Goal: Task Accomplishment & Management: Manage account settings

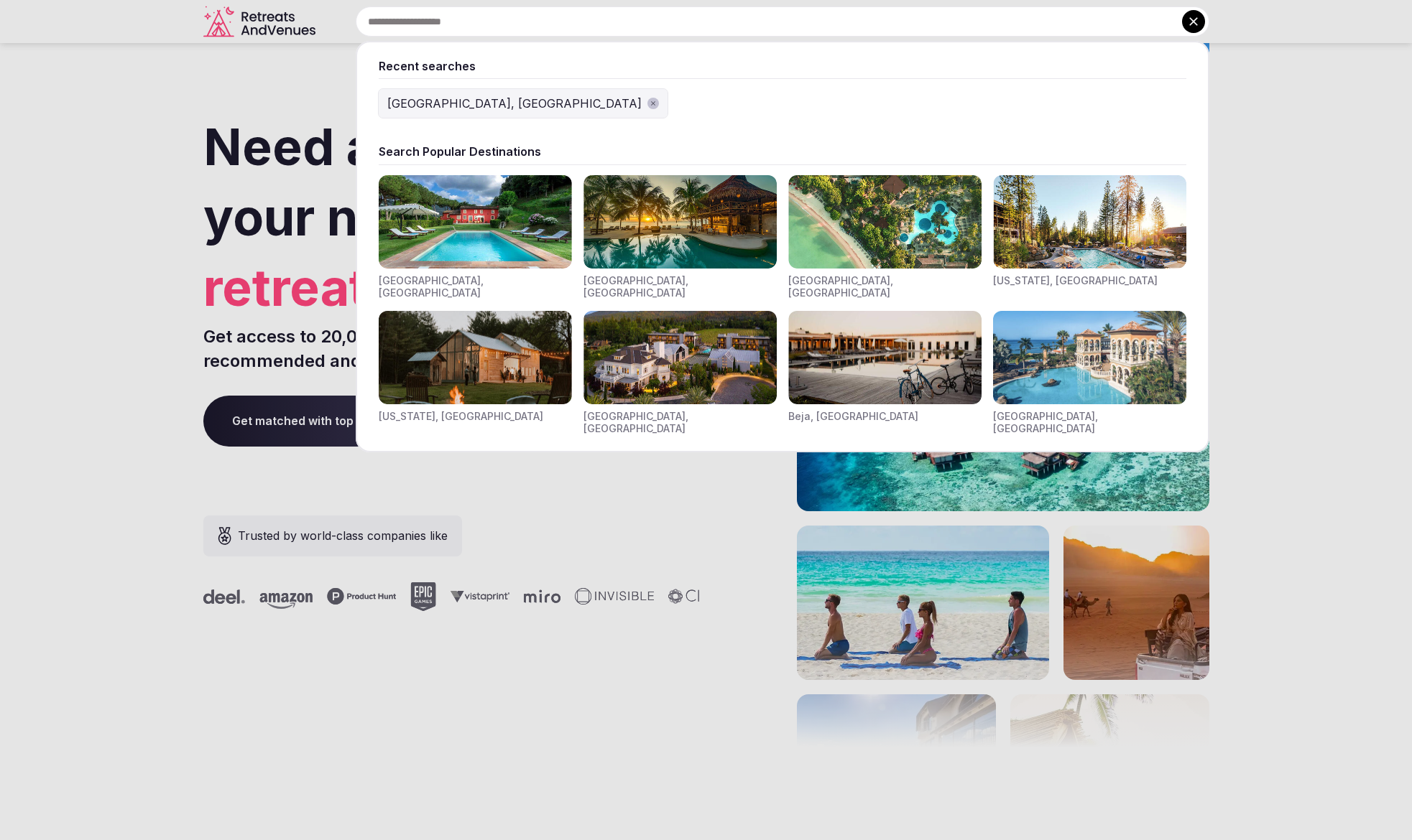
click at [598, 15] on input "text" at bounding box center [782, 21] width 853 height 30
click at [451, 221] on img "Visit venues for Toscana, Italy" at bounding box center [475, 222] width 193 height 93
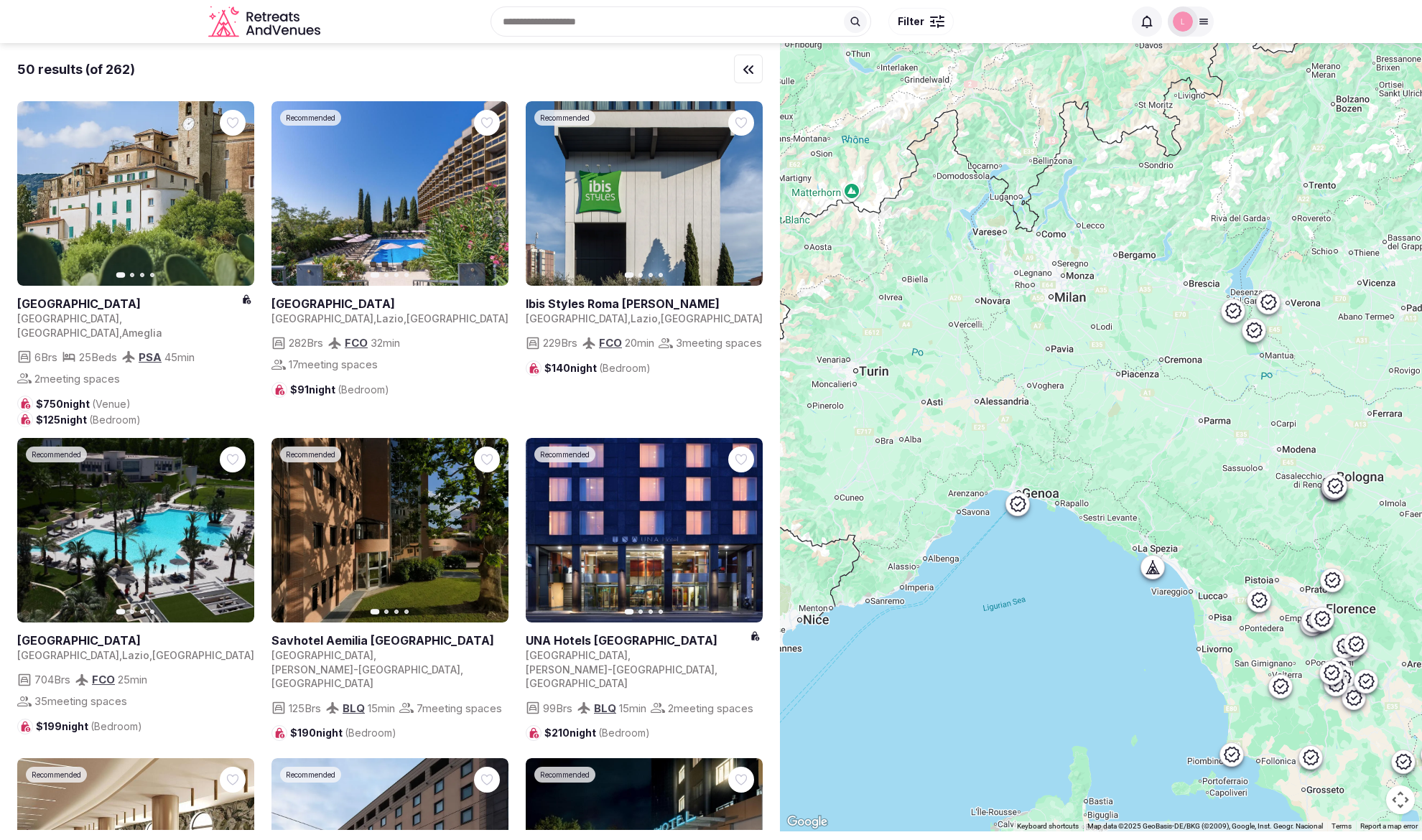
drag, startPoint x: 1044, startPoint y: 170, endPoint x: 1239, endPoint y: 418, distance: 315.5
click at [1239, 417] on div at bounding box center [1101, 437] width 642 height 788
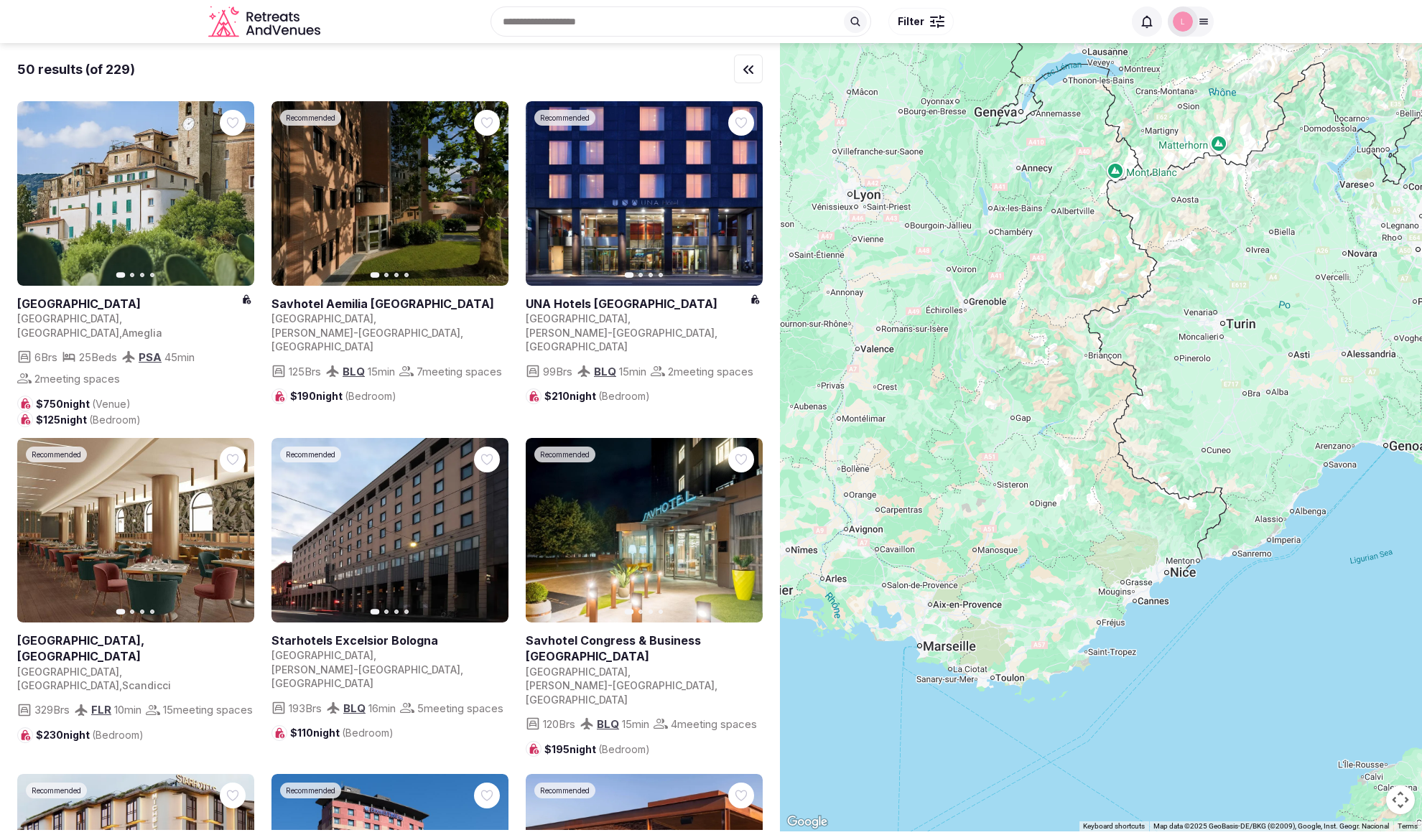
drag, startPoint x: 908, startPoint y: 263, endPoint x: 1287, endPoint y: 214, distance: 382.2
click at [1287, 214] on div at bounding box center [1101, 437] width 642 height 788
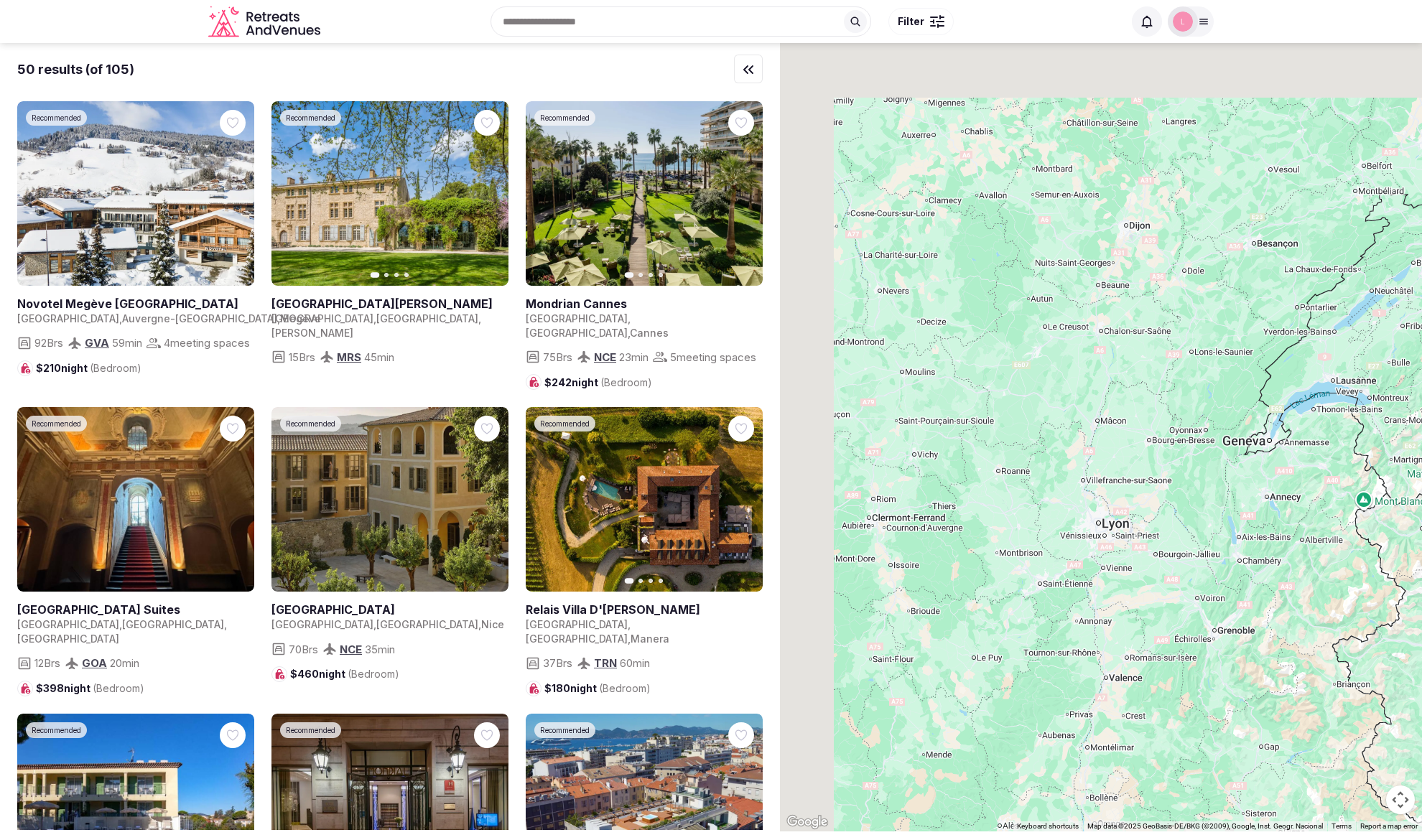
drag, startPoint x: 975, startPoint y: 222, endPoint x: 1195, endPoint y: 579, distance: 419.3
click at [1195, 578] on div at bounding box center [1101, 437] width 642 height 788
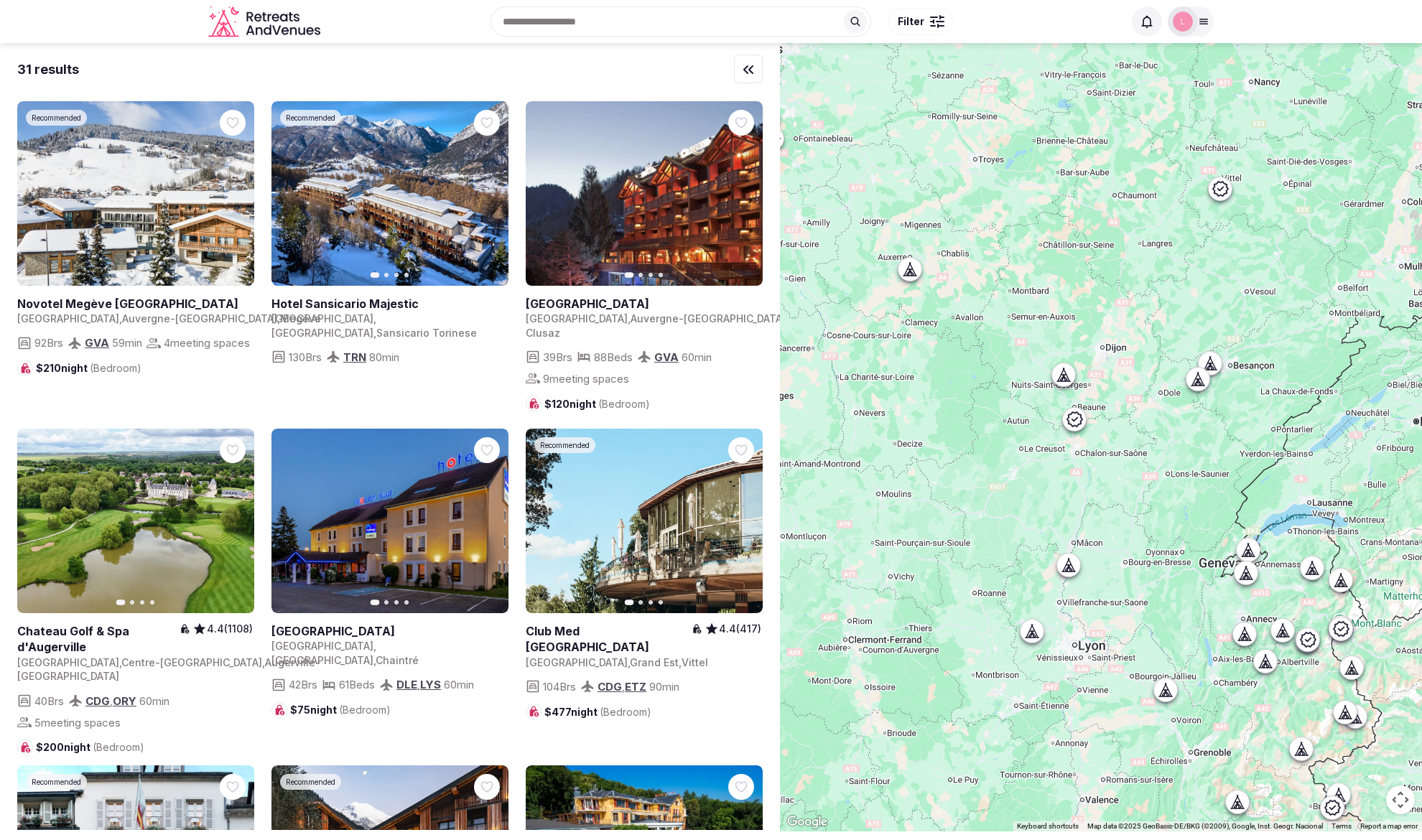
drag, startPoint x: 1157, startPoint y: 274, endPoint x: 875, endPoint y: 519, distance: 373.6
click at [941, 466] on div at bounding box center [1101, 437] width 642 height 788
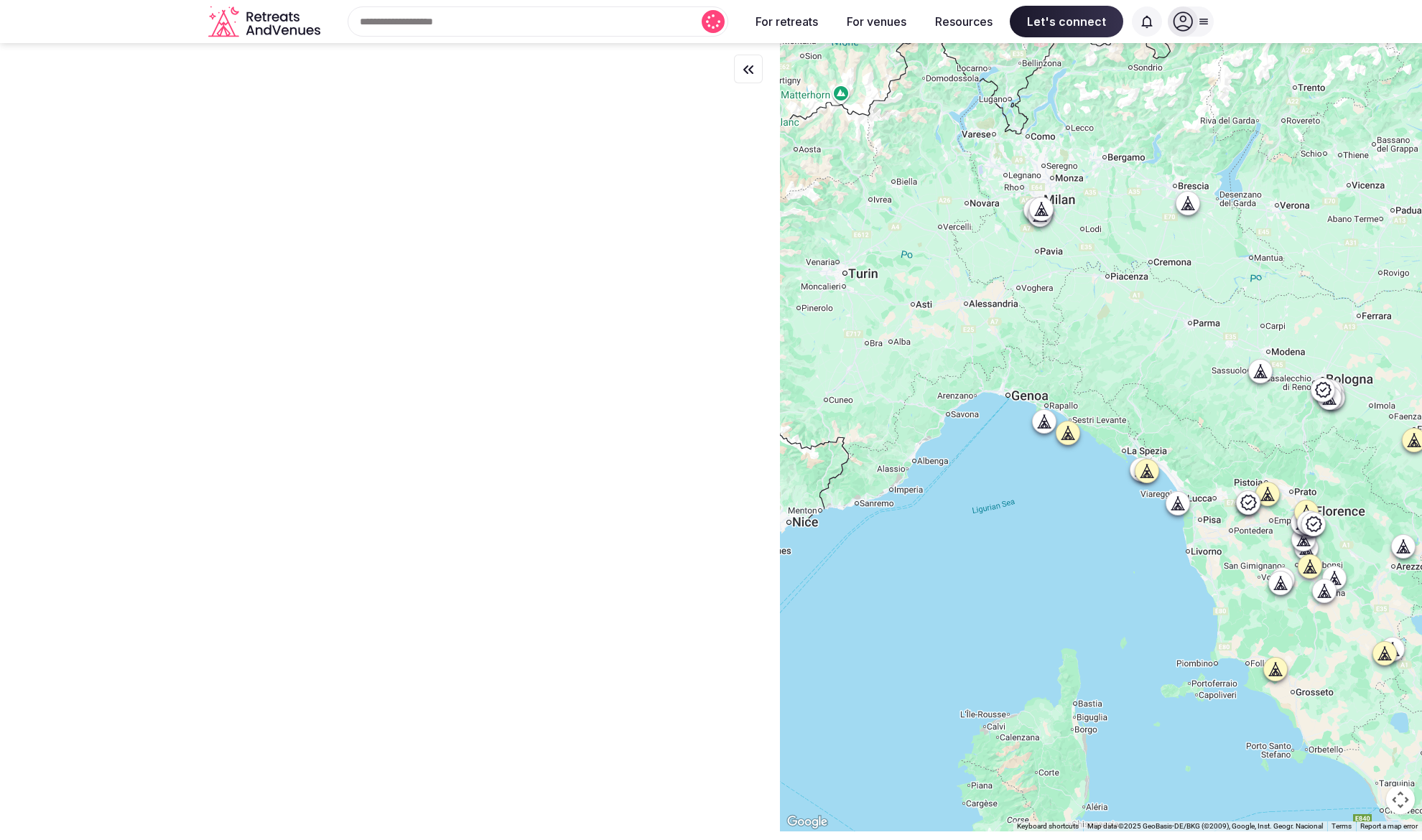
drag, startPoint x: 896, startPoint y: 141, endPoint x: 1181, endPoint y: 371, distance: 366.2
click at [1181, 371] on div at bounding box center [1101, 437] width 642 height 788
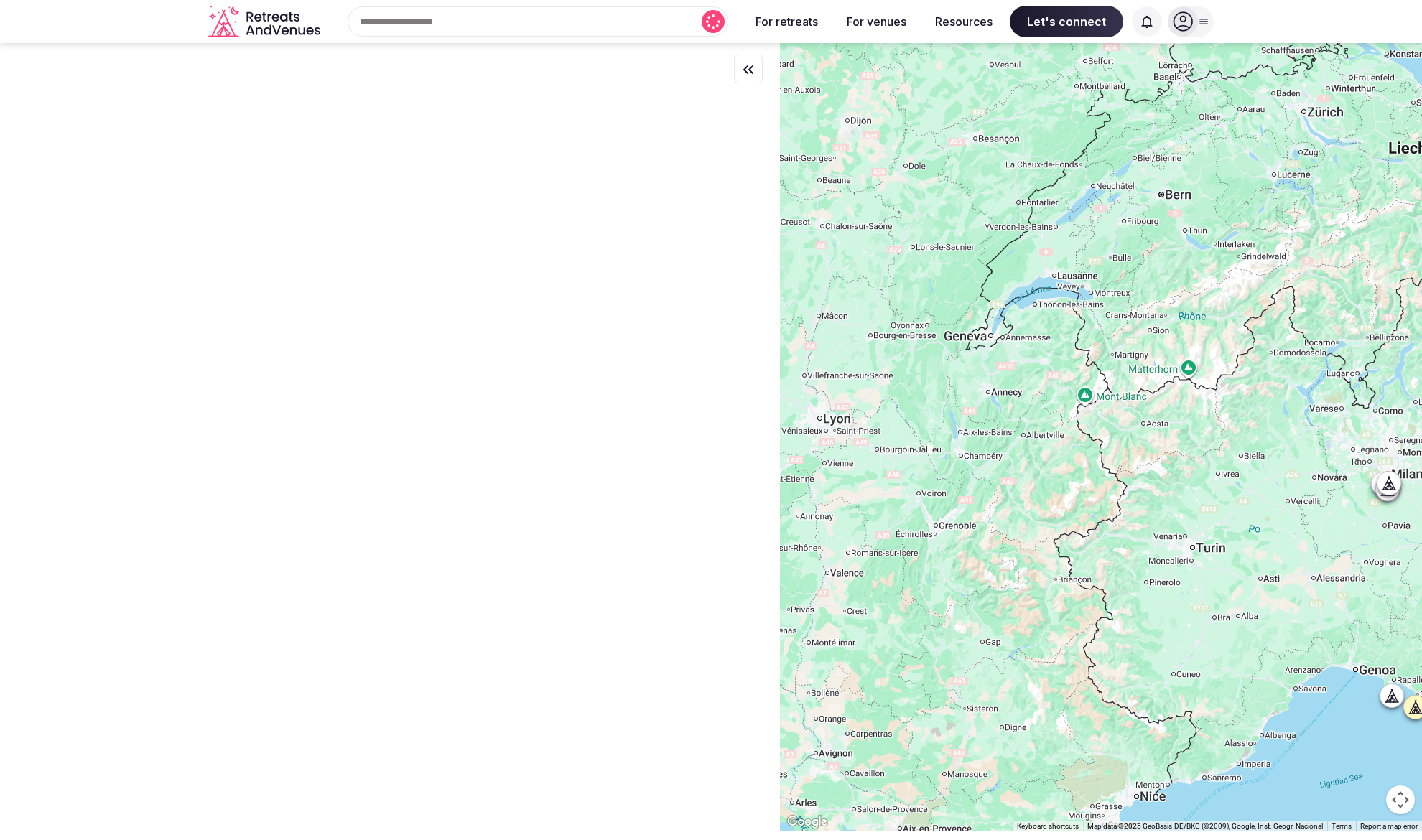
click at [1198, 22] on icon at bounding box center [1204, 21] width 12 height 12
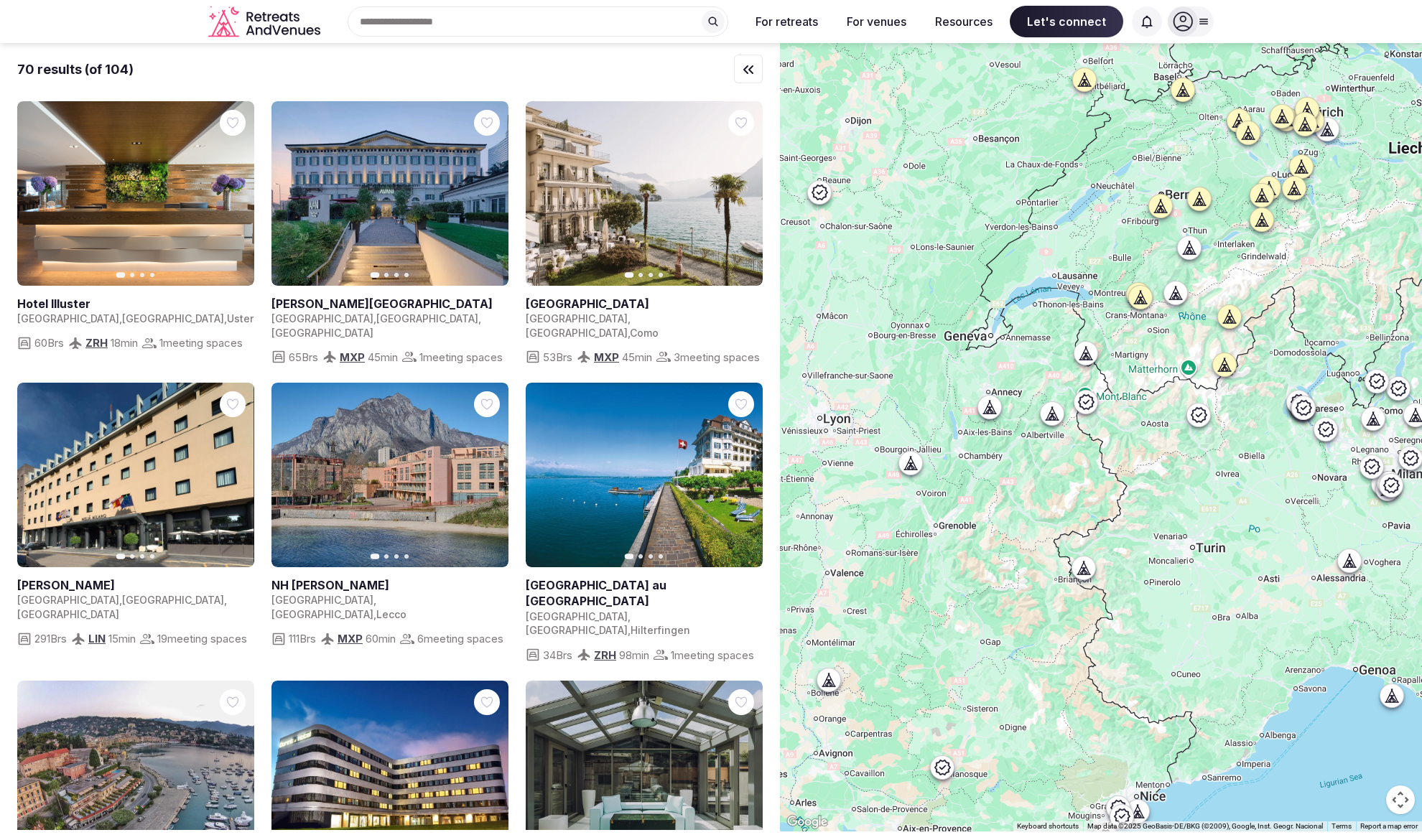
click at [1195, 33] on div at bounding box center [1190, 21] width 46 height 30
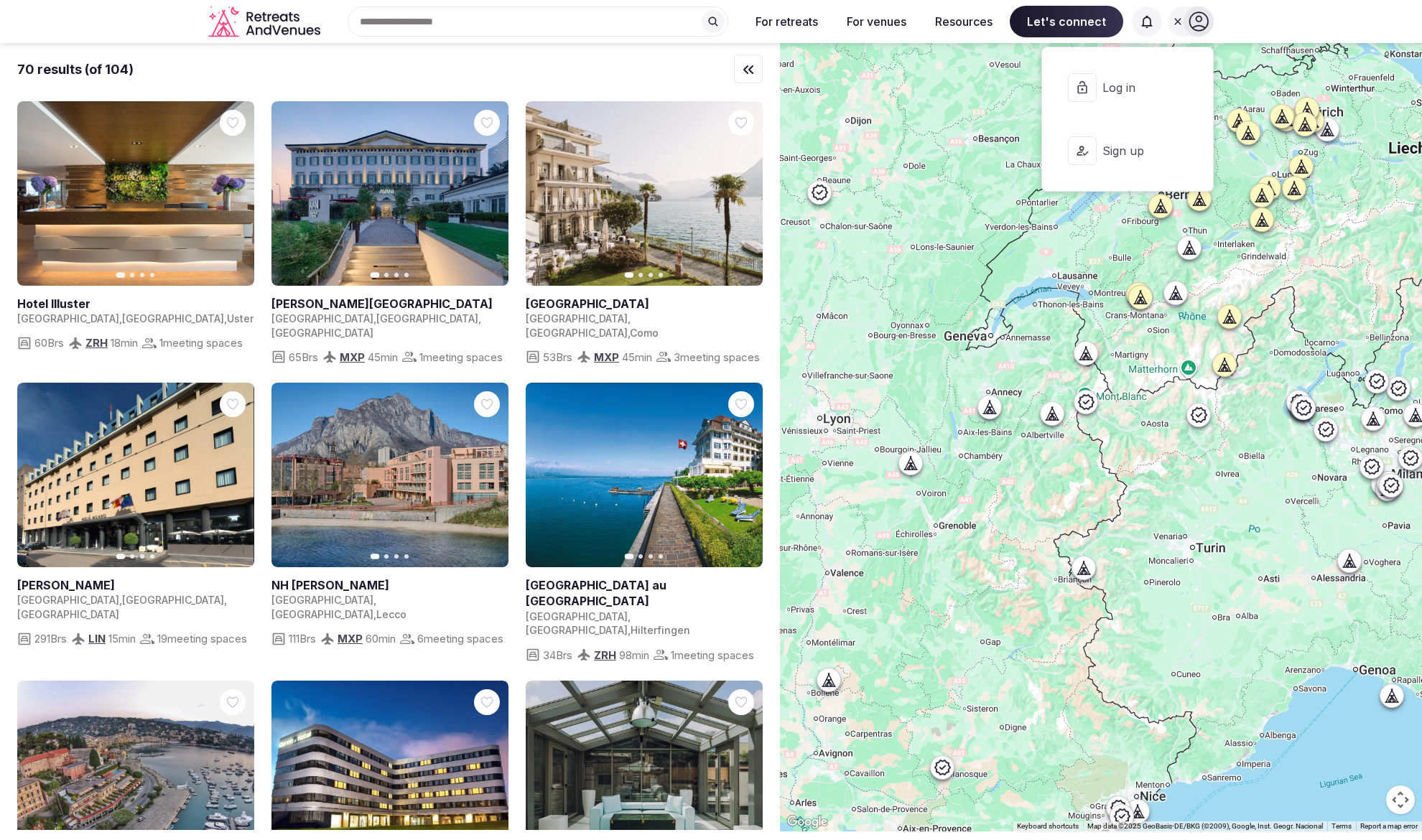
click at [1123, 77] on button "Log in" at bounding box center [1127, 87] width 148 height 57
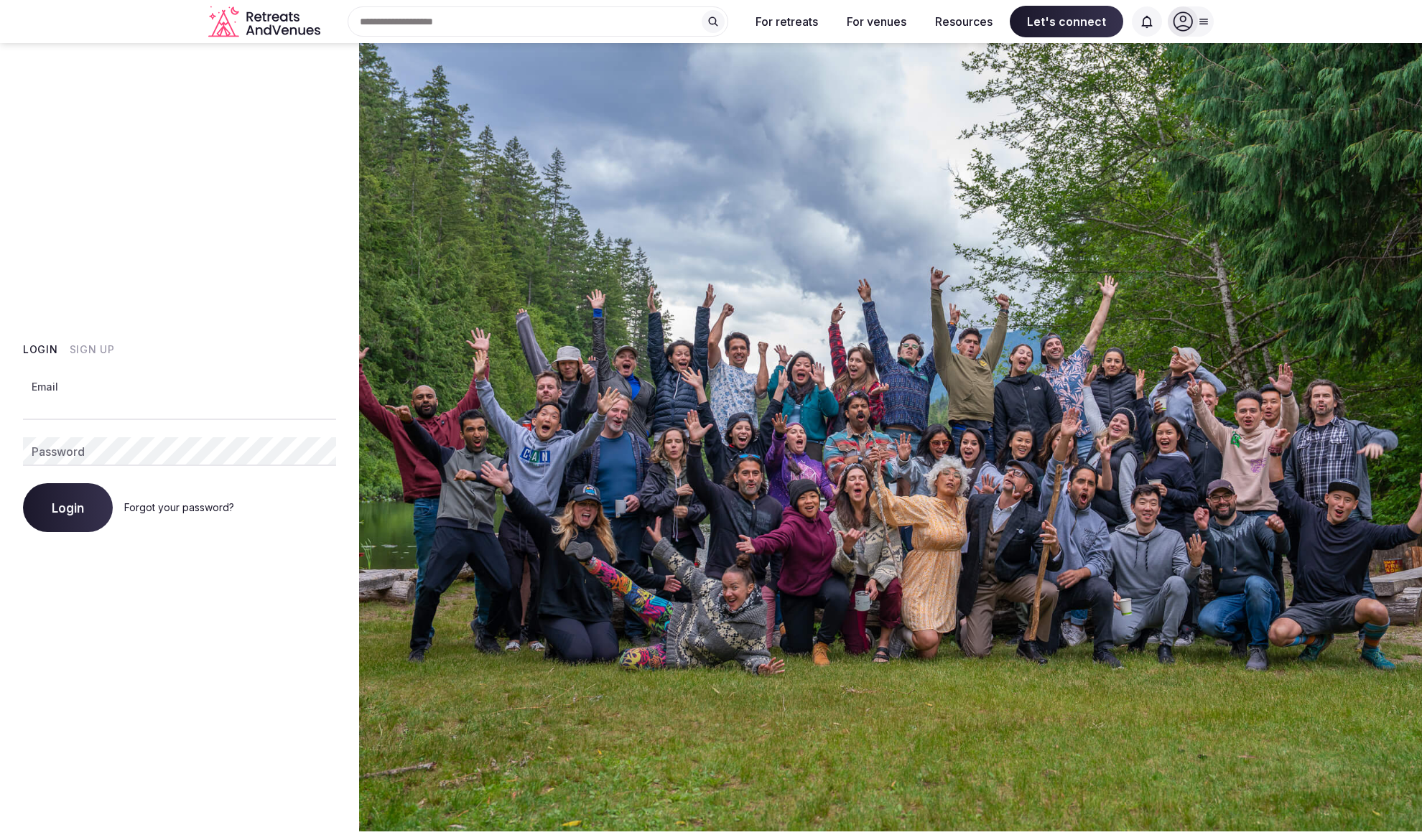
click at [87, 402] on input "Email" at bounding box center [180, 406] width 313 height 29
type input "**********"
click at [102, 508] on button "Login" at bounding box center [68, 508] width 90 height 49
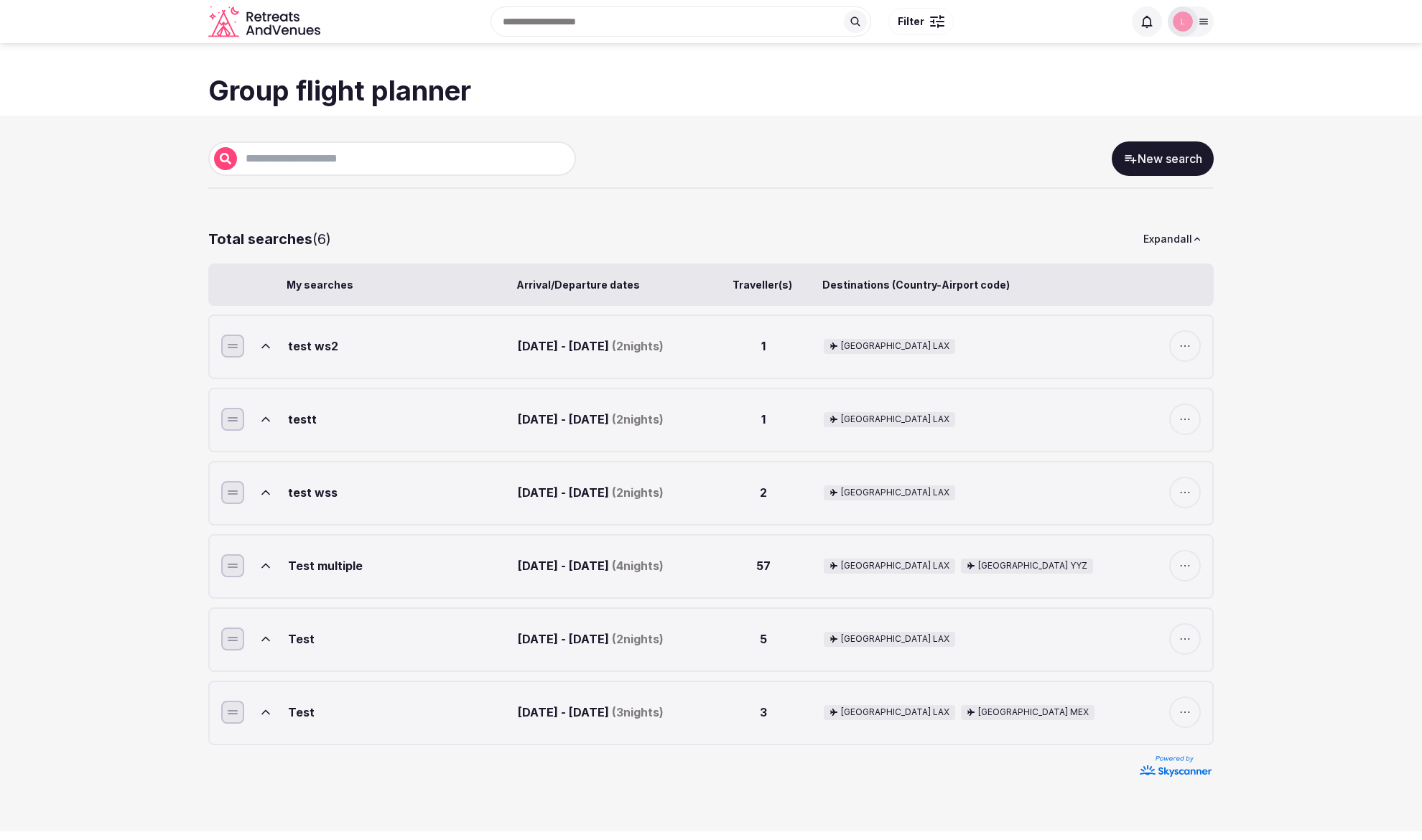
click at [238, 29] on icon "Retreats and Venues company logo" at bounding box center [266, 21] width 115 height 32
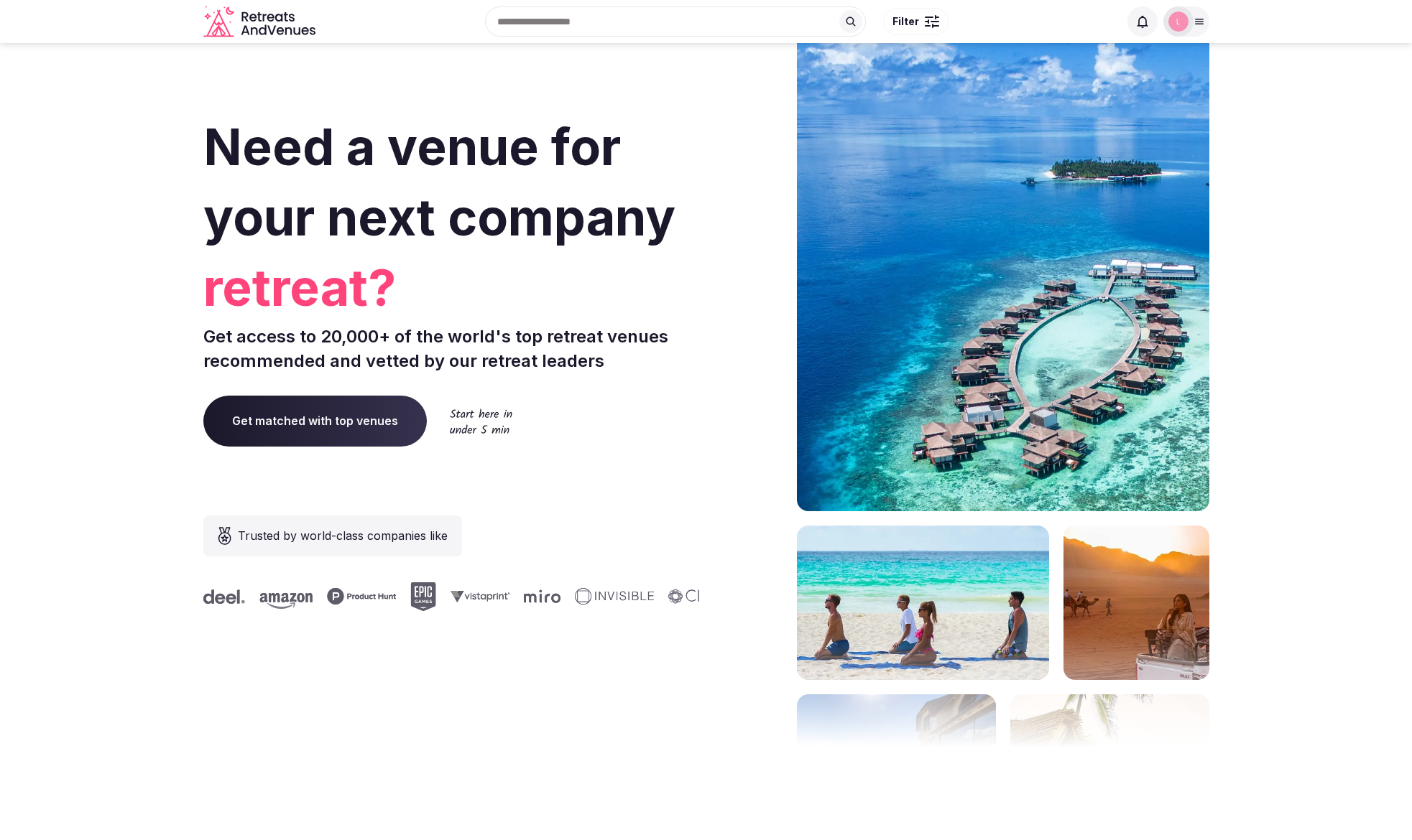
click at [610, 11] on input "text" at bounding box center [675, 21] width 381 height 30
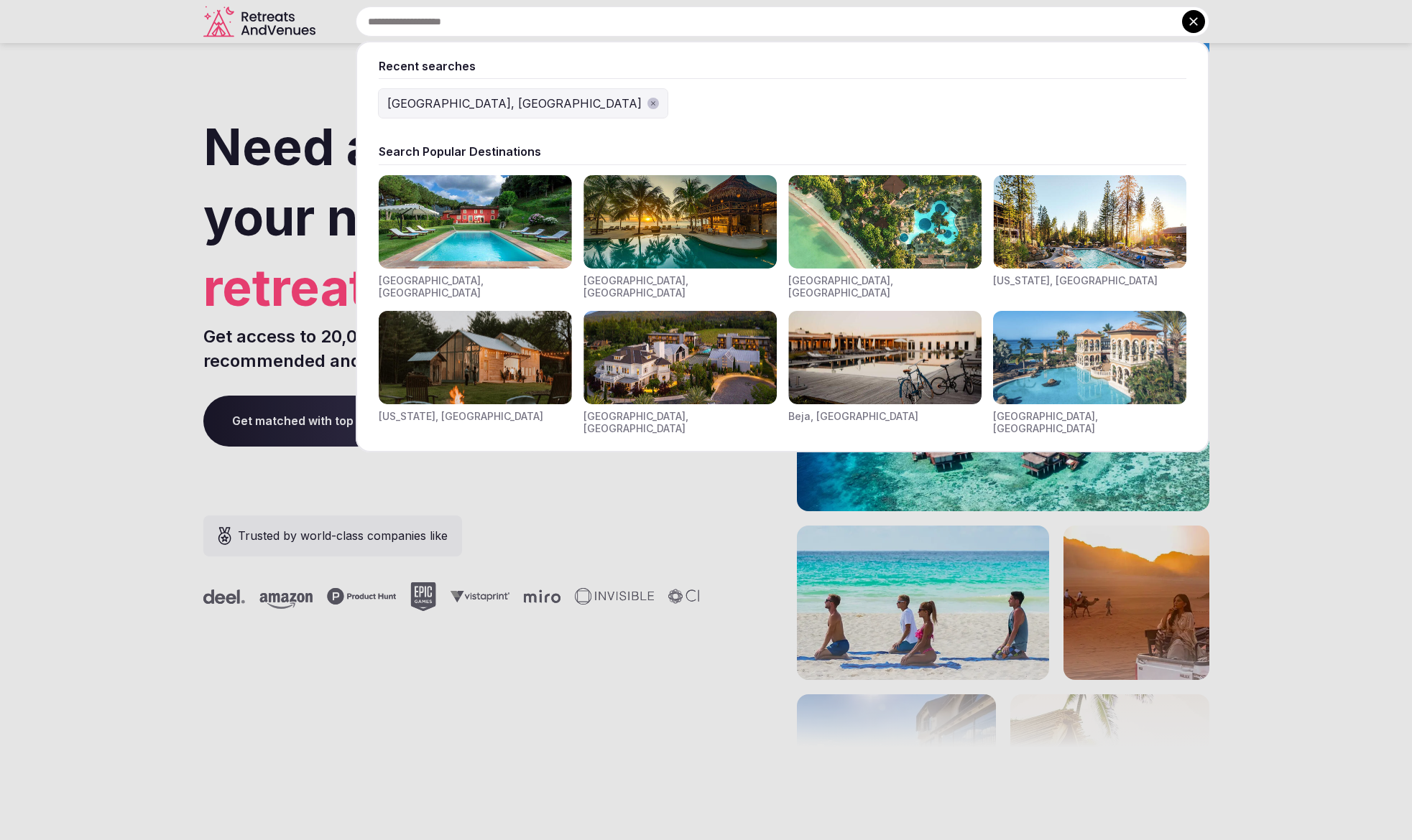
click at [449, 221] on img "Visit venues for Toscana, Italy" at bounding box center [475, 222] width 193 height 93
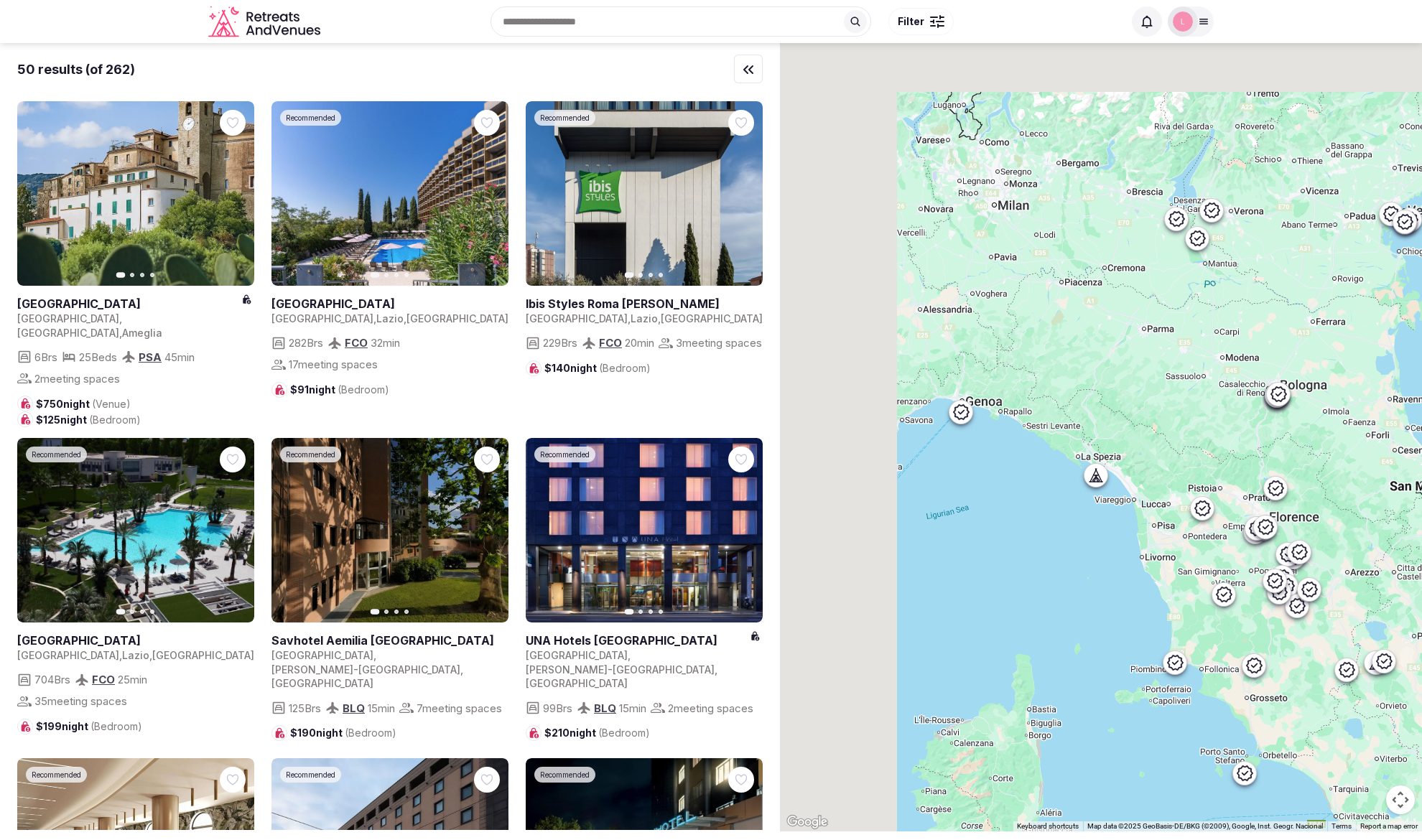
drag, startPoint x: 966, startPoint y: 261, endPoint x: 1077, endPoint y: 398, distance: 176.3
click at [1070, 390] on div at bounding box center [1101, 437] width 642 height 788
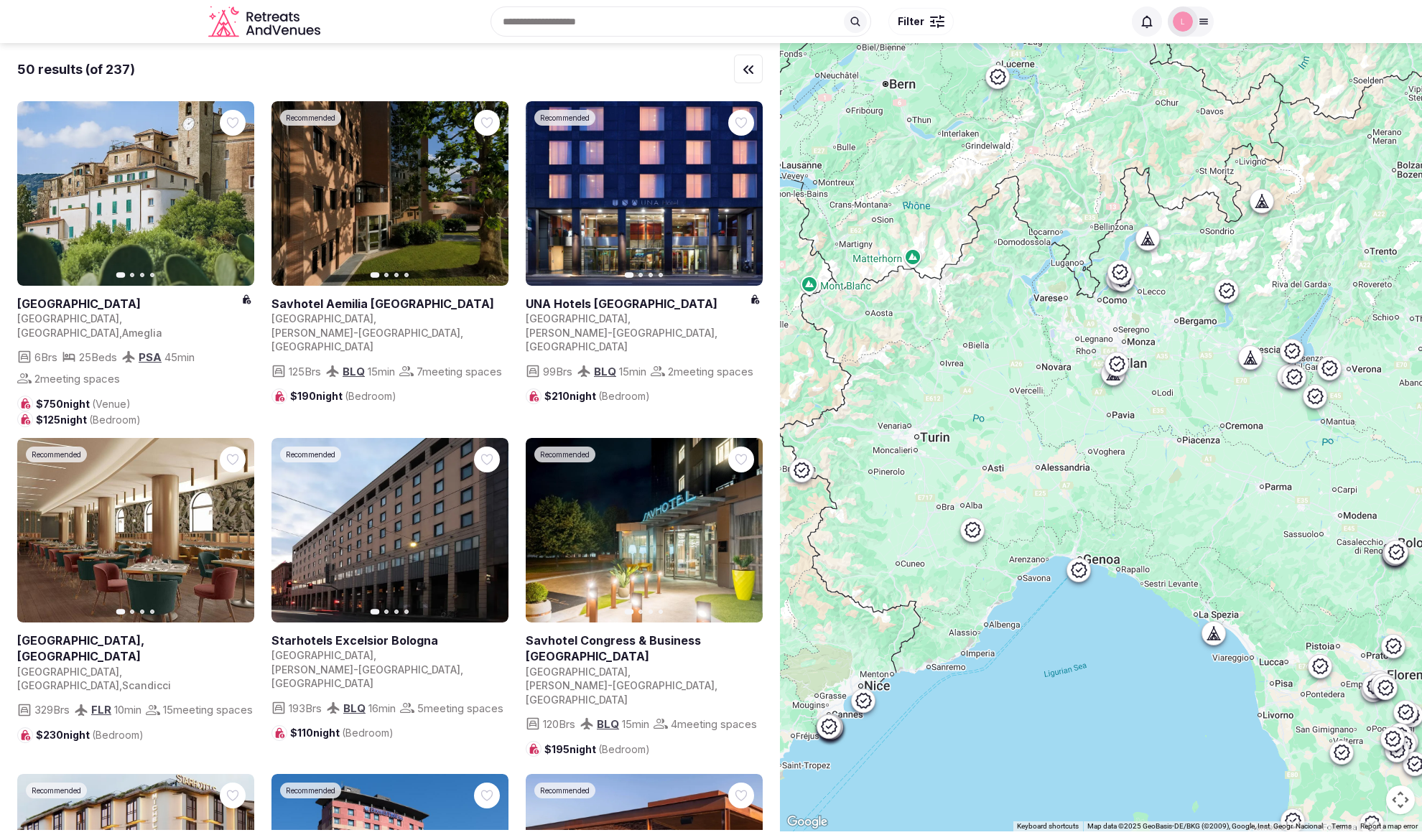
click at [1202, 23] on icon at bounding box center [1204, 21] width 12 height 12
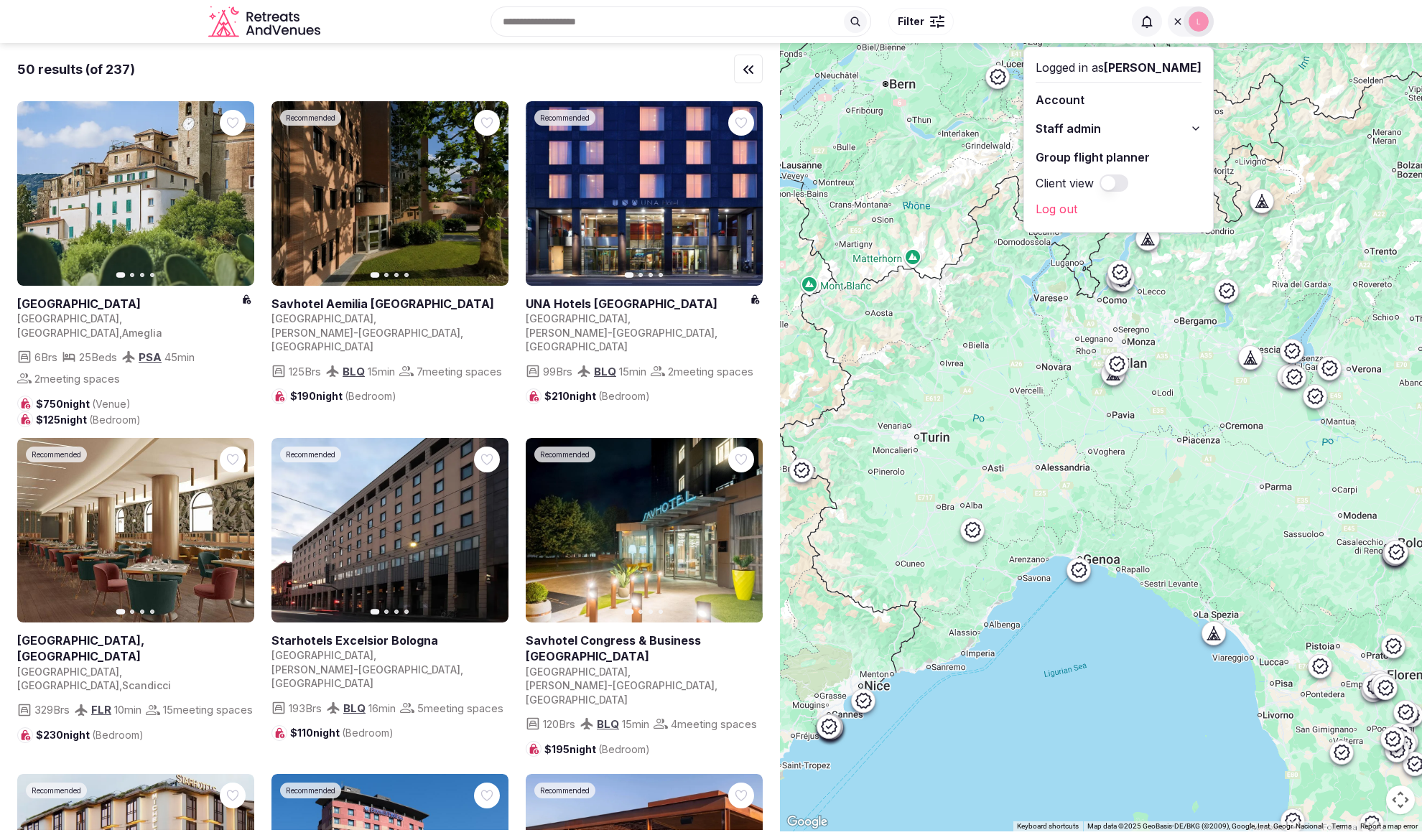
click at [1130, 122] on button "Staff admin" at bounding box center [1118, 128] width 165 height 23
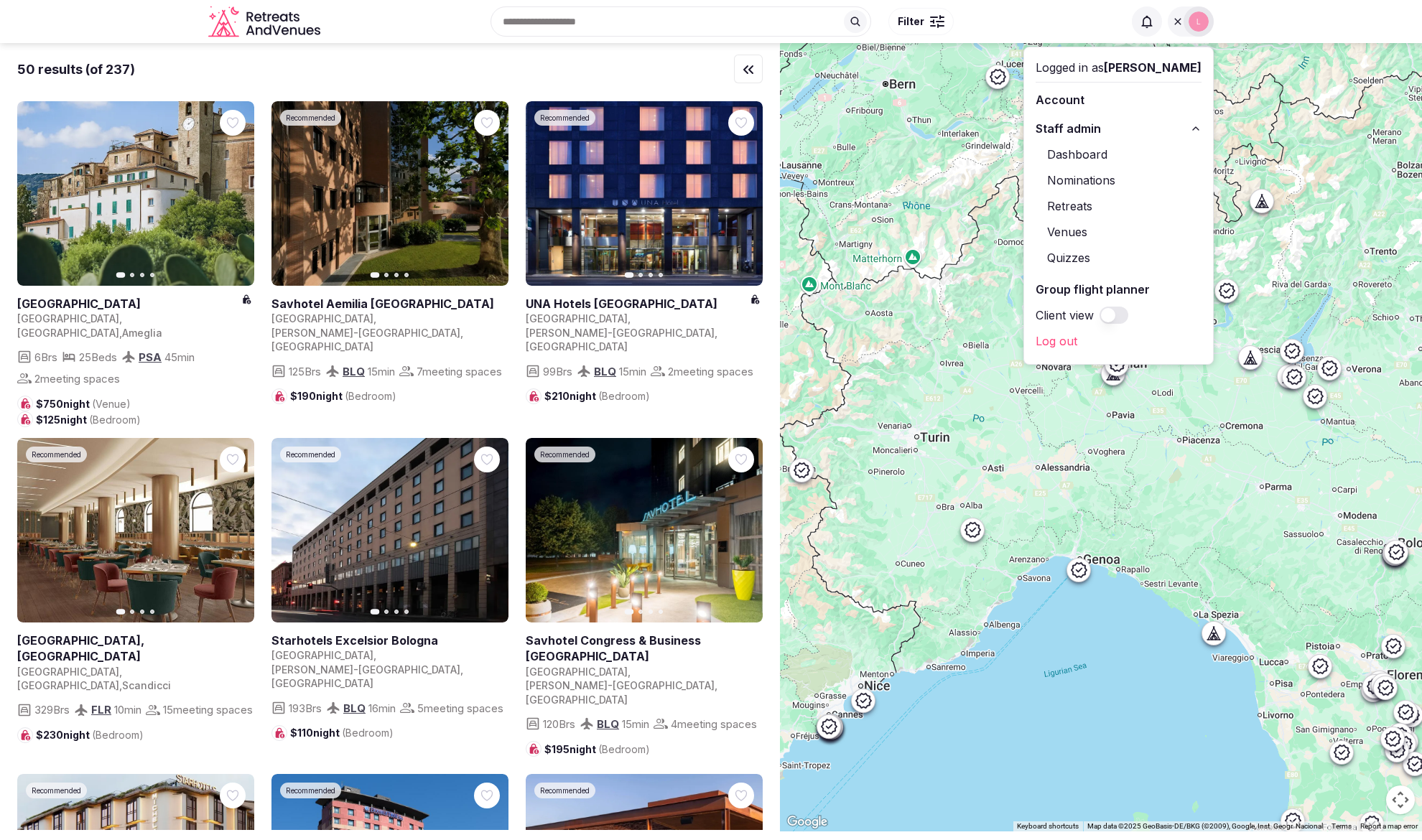
click at [1092, 231] on link "Venues" at bounding box center [1118, 233] width 165 height 23
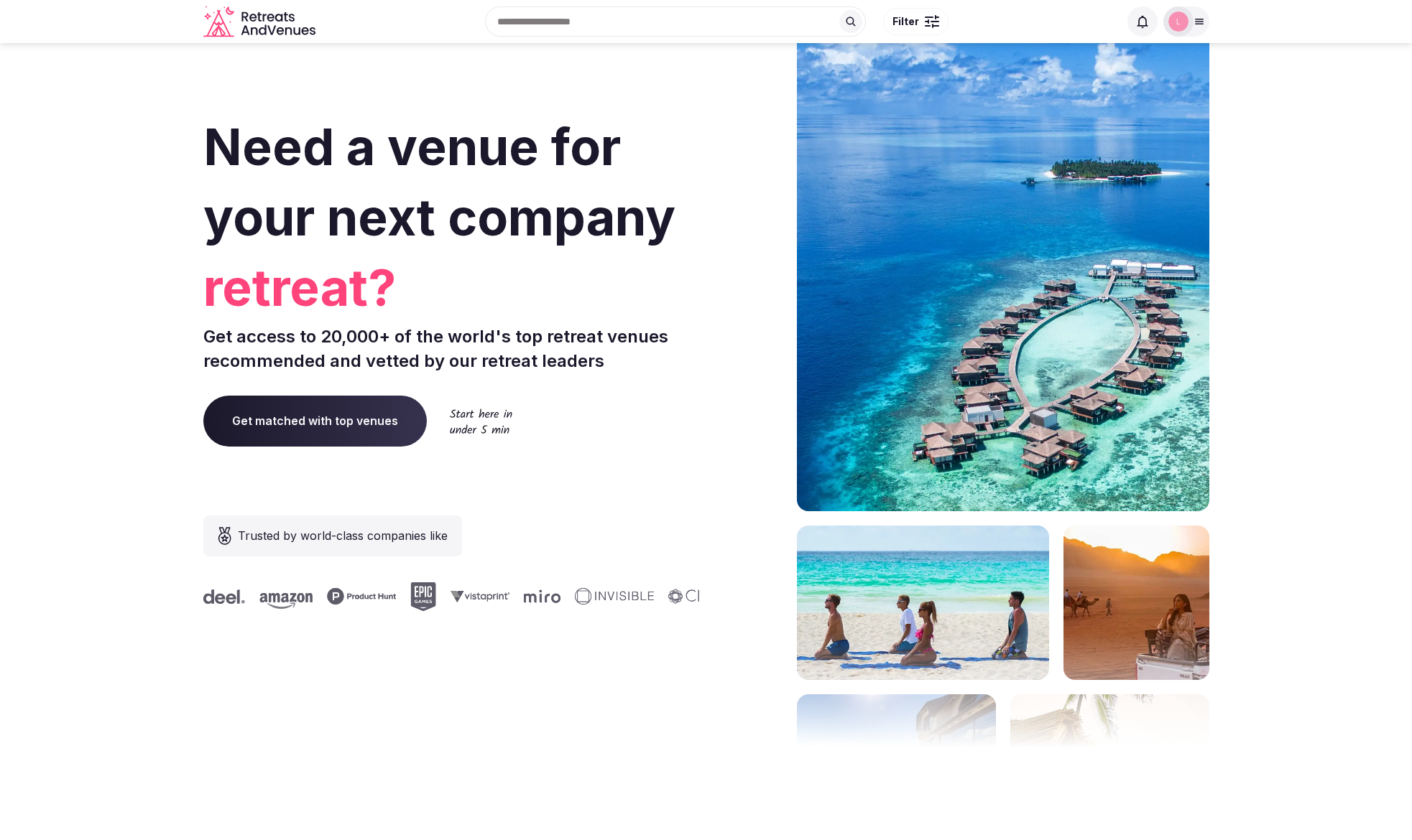
click at [1203, 27] on div at bounding box center [1185, 21] width 46 height 30
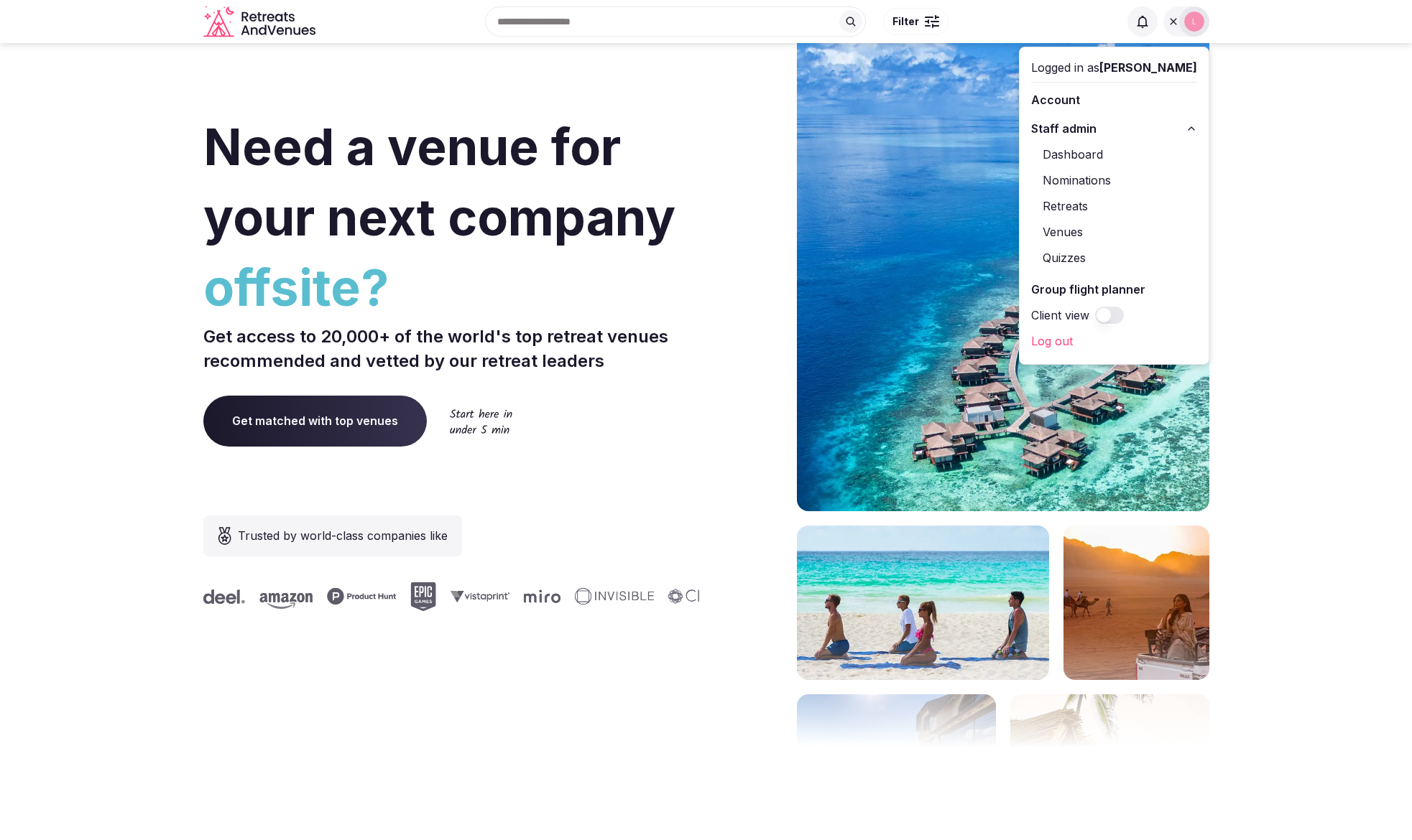
click at [1079, 232] on link "Venues" at bounding box center [1114, 233] width 166 height 23
click at [1081, 233] on link "Venues" at bounding box center [1114, 233] width 166 height 23
click at [755, 170] on div at bounding box center [748, 429] width 73 height 865
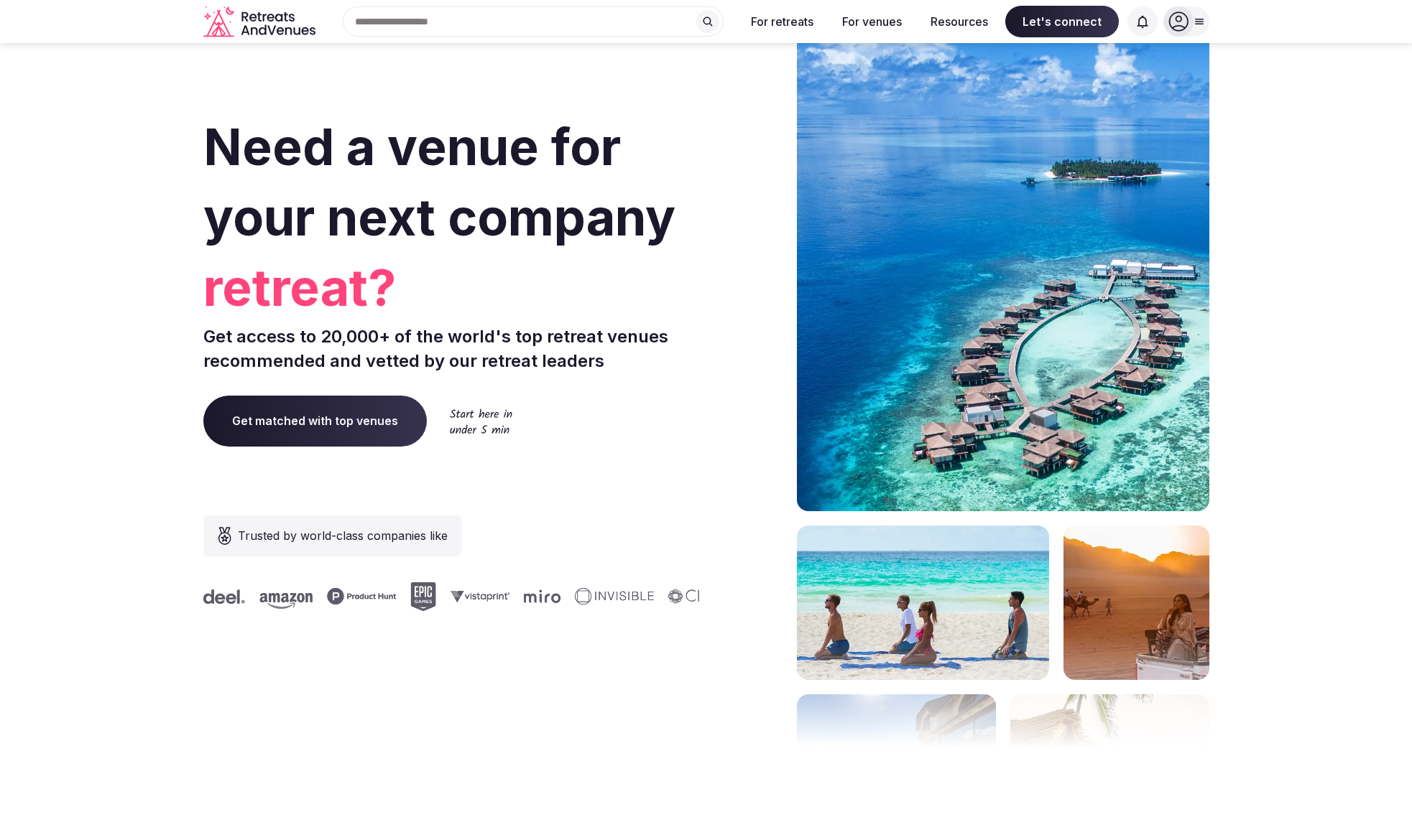
click at [1199, 23] on icon at bounding box center [1199, 21] width 12 height 12
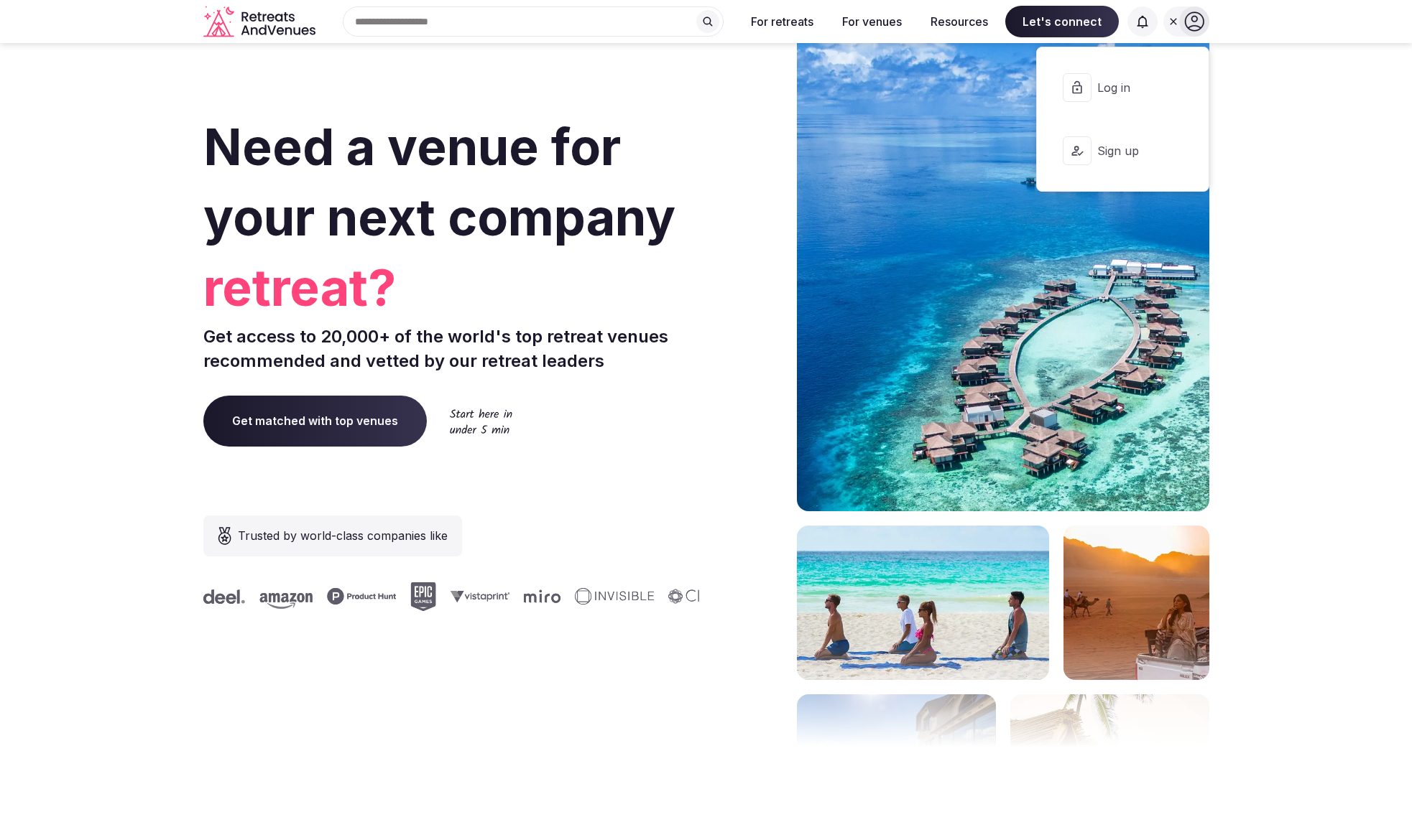
click at [648, 113] on h1 "Need a venue for your next company retreat?" at bounding box center [452, 212] width 498 height 201
click at [689, 73] on div "Need a venue for your next company offsite? Get access to 20,000+ of the world'…" at bounding box center [452, 429] width 498 height 865
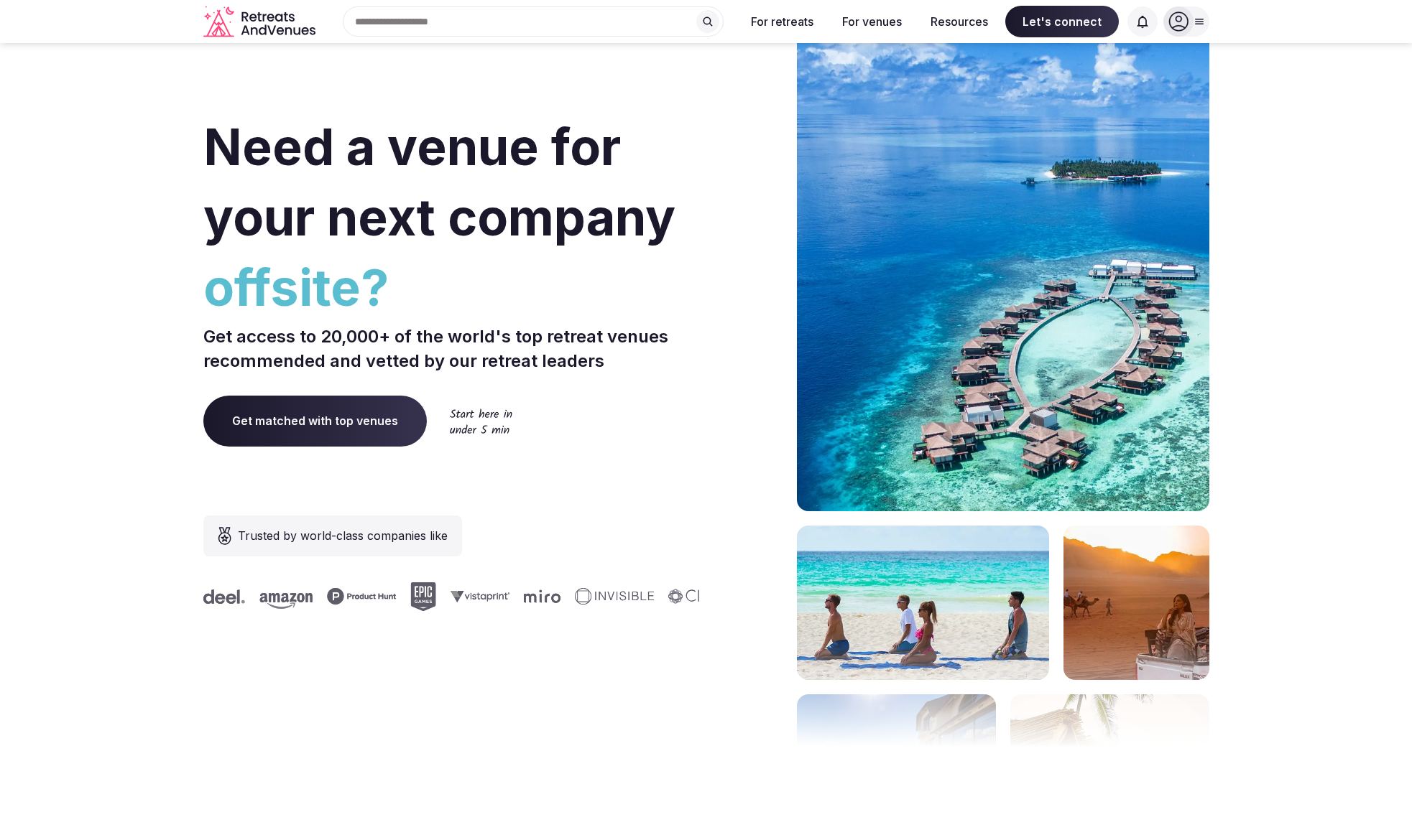
click at [1187, 15] on icon at bounding box center [1178, 21] width 20 height 20
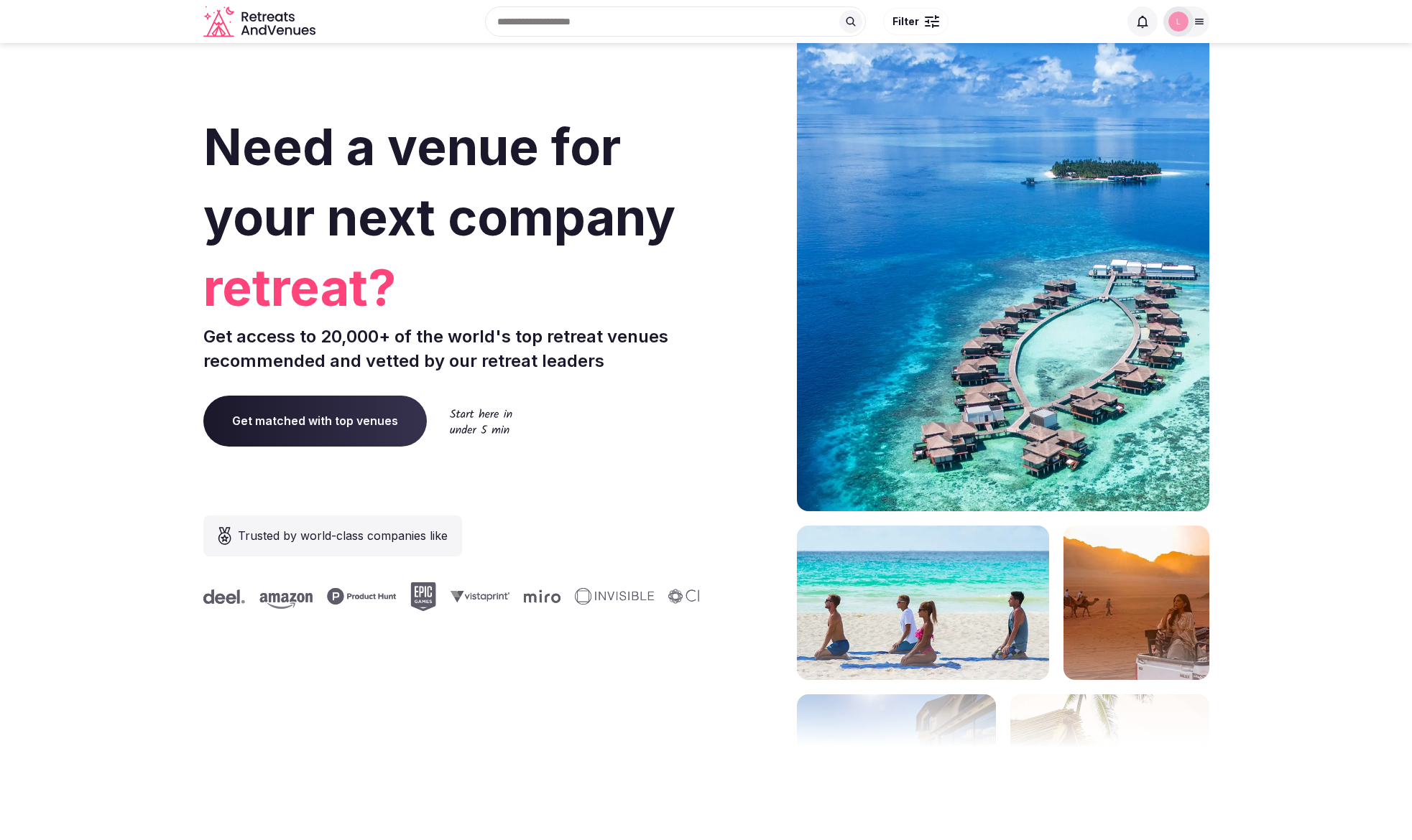
click at [1202, 29] on div at bounding box center [1185, 21] width 46 height 30
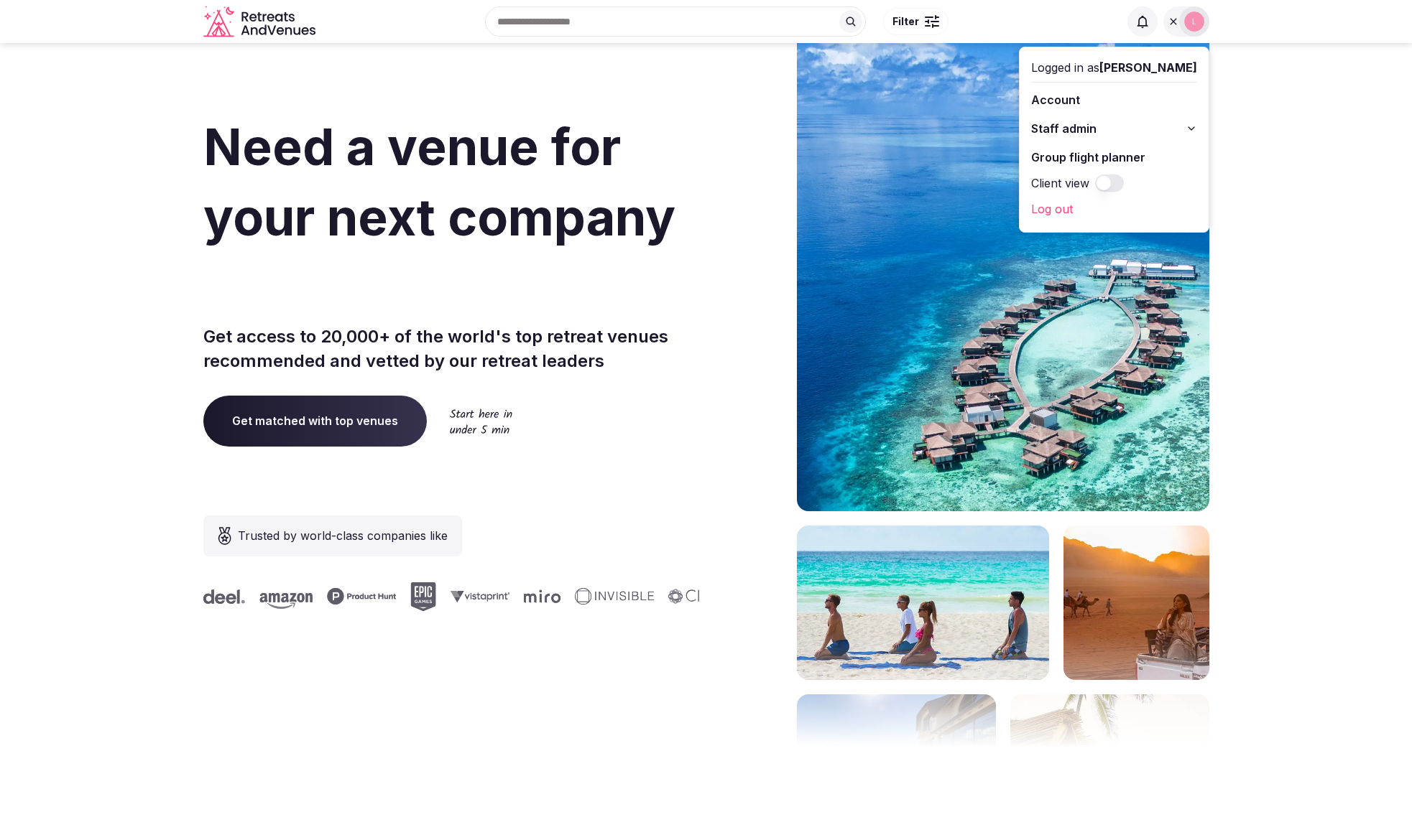
click at [1061, 132] on span "Staff admin" at bounding box center [1063, 128] width 65 height 18
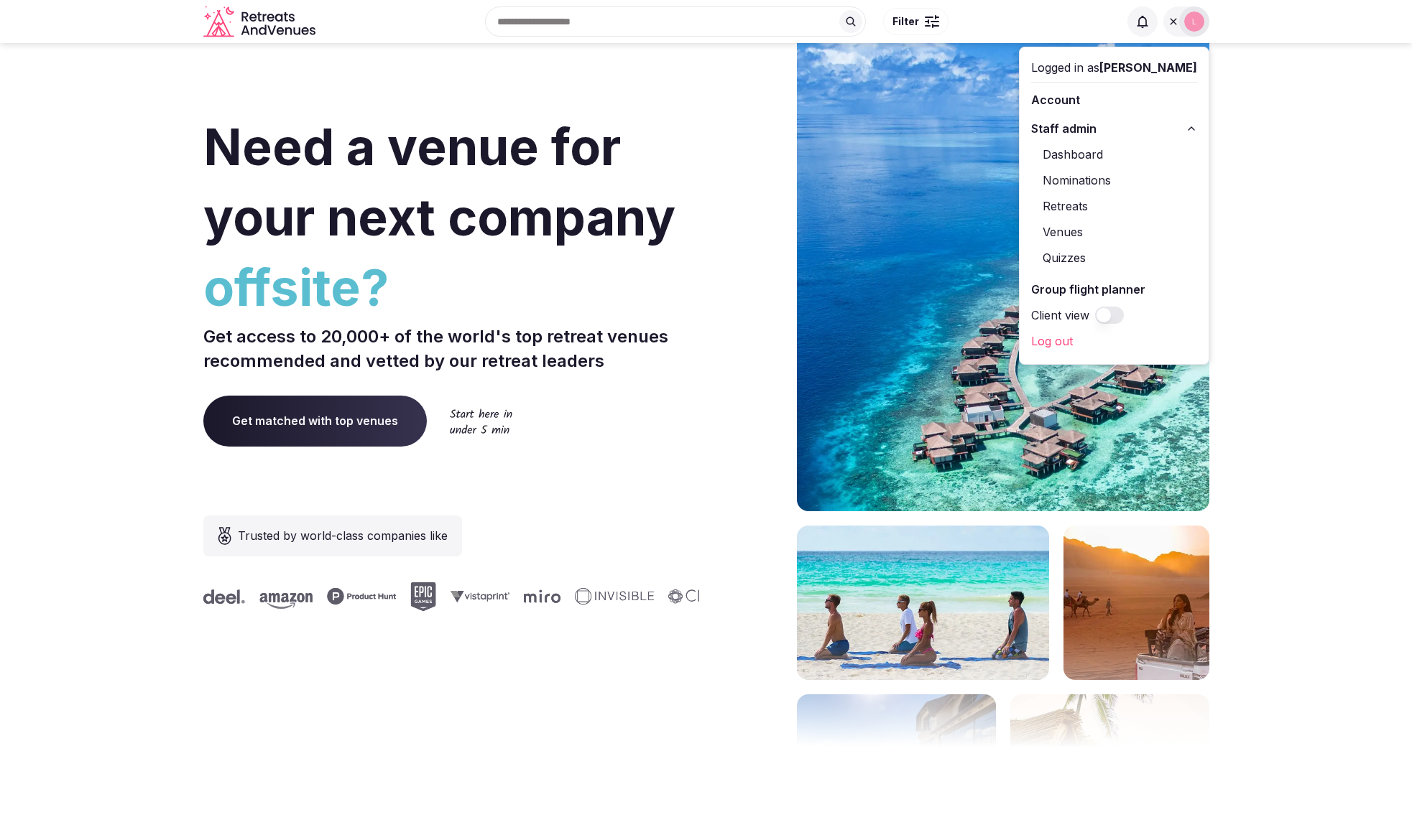
click at [1078, 223] on link "Venues" at bounding box center [1114, 233] width 166 height 23
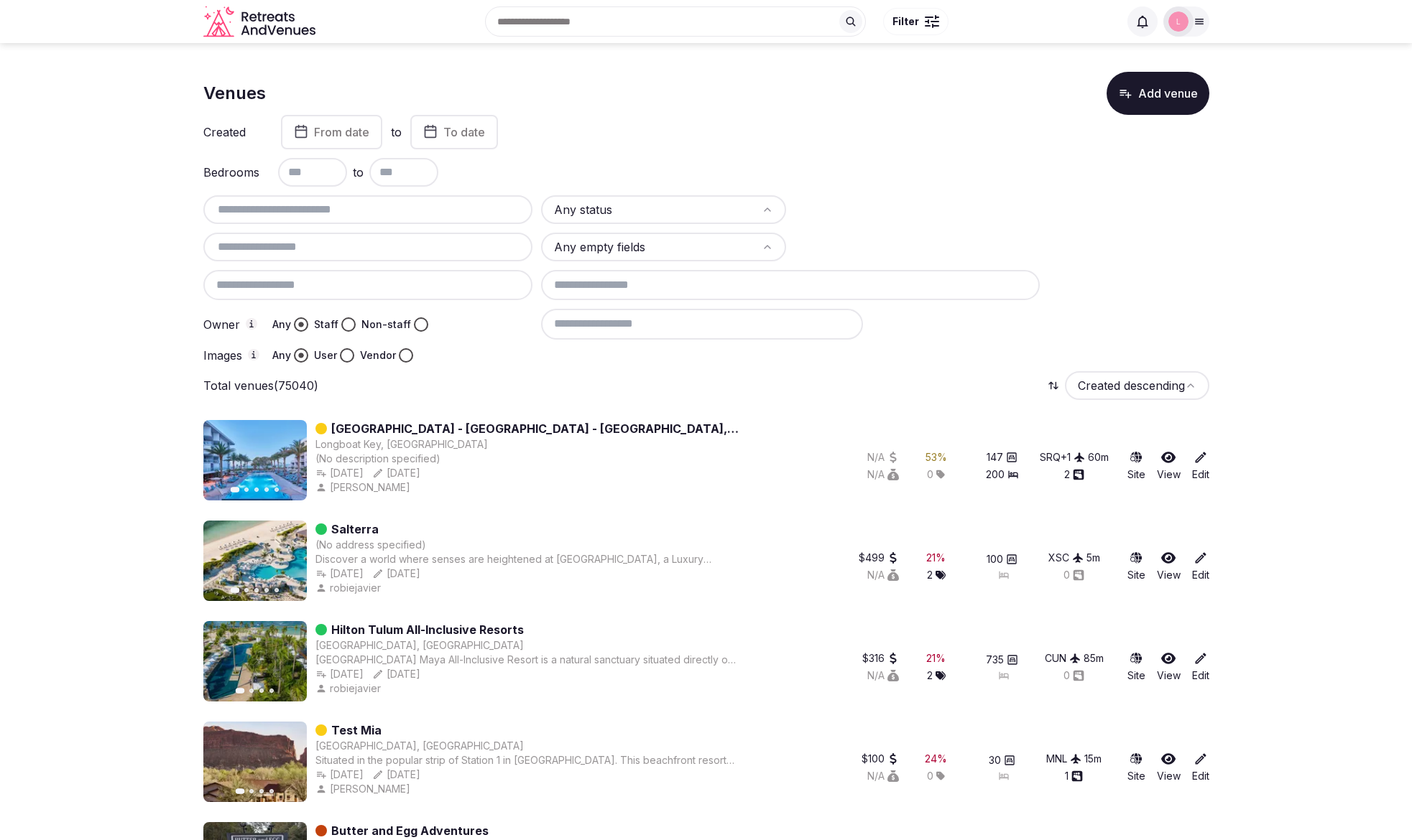
click at [1205, 26] on icon at bounding box center [1199, 21] width 12 height 12
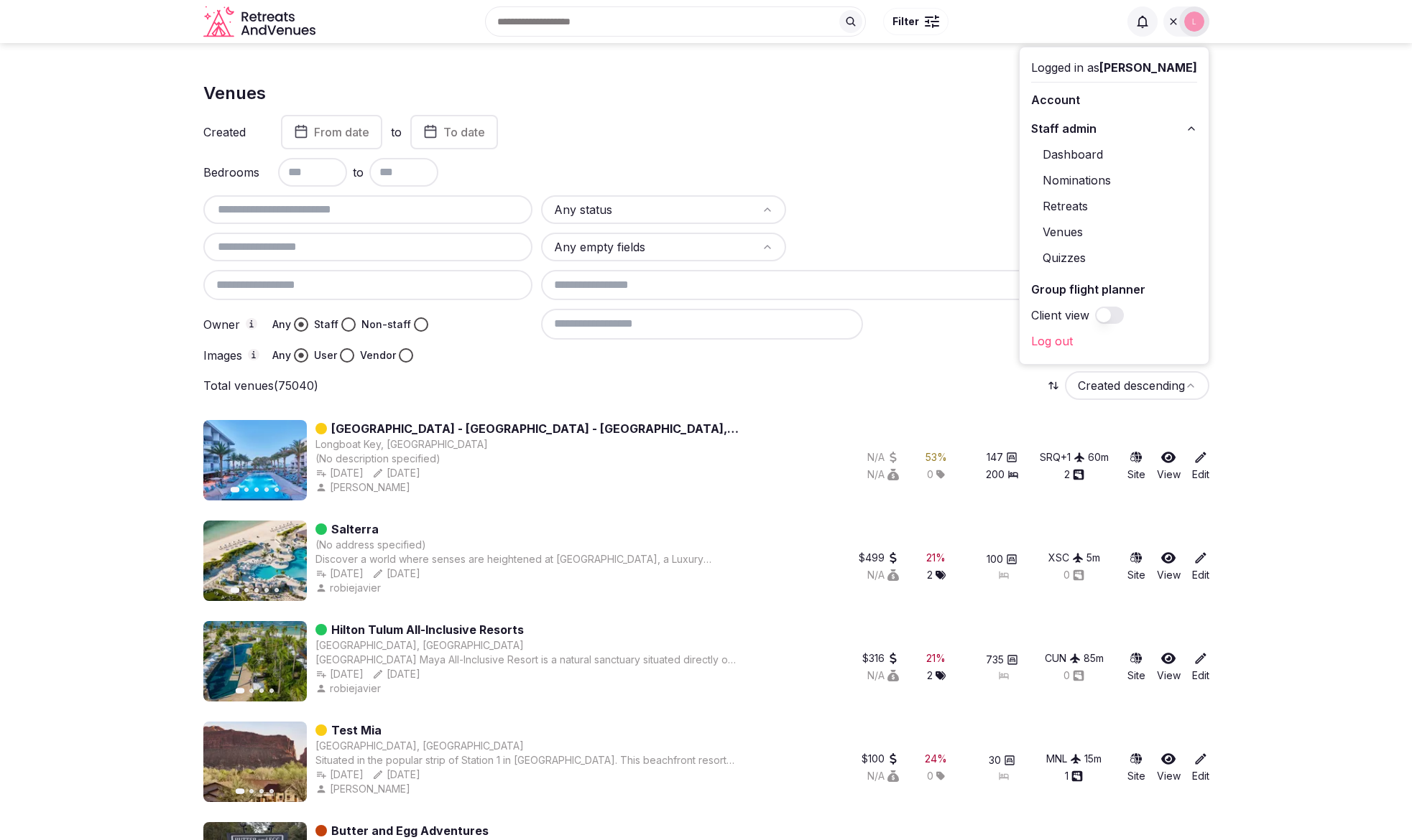
click at [1087, 95] on link "Account" at bounding box center [1114, 100] width 166 height 23
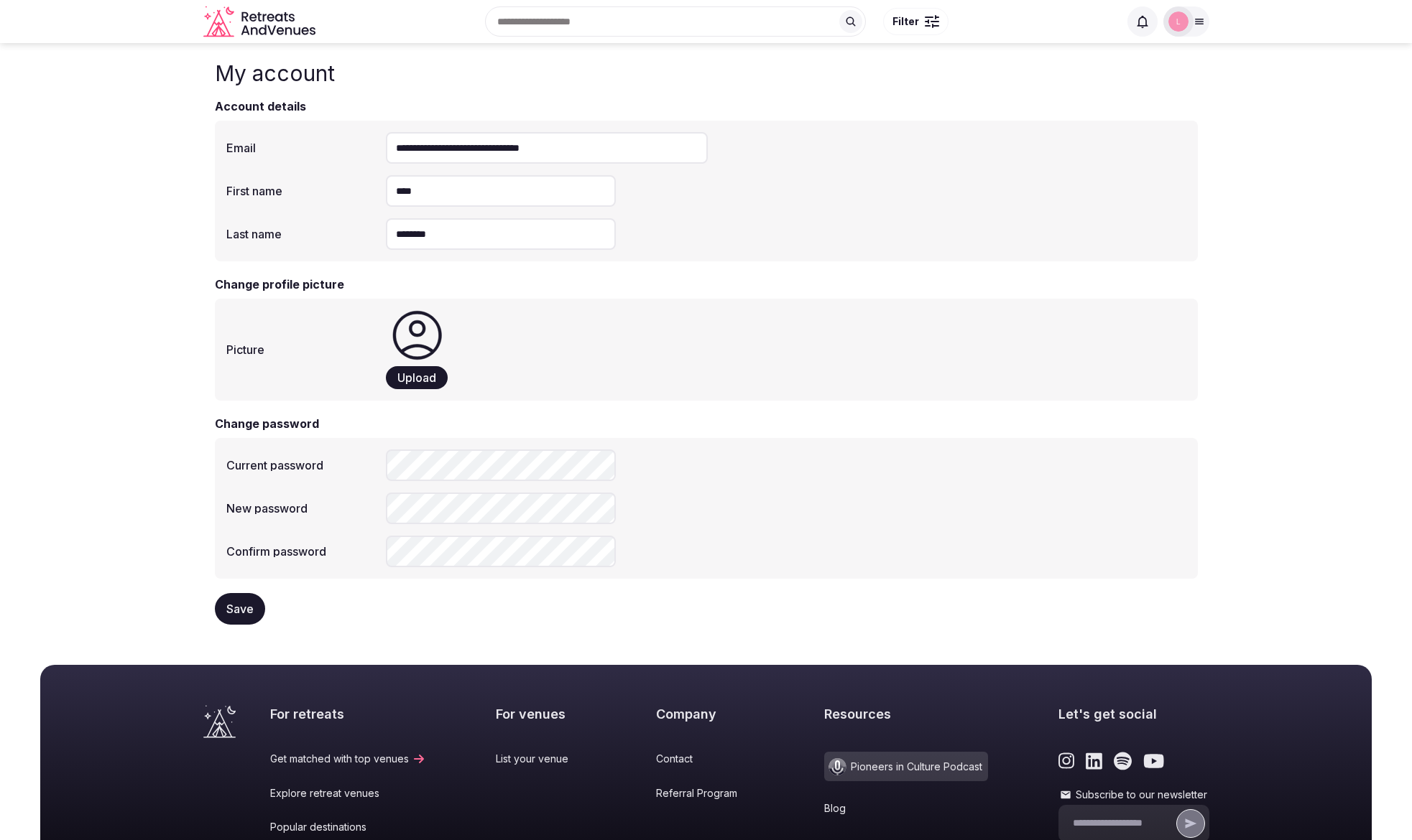
click at [1200, 22] on icon at bounding box center [1199, 21] width 12 height 12
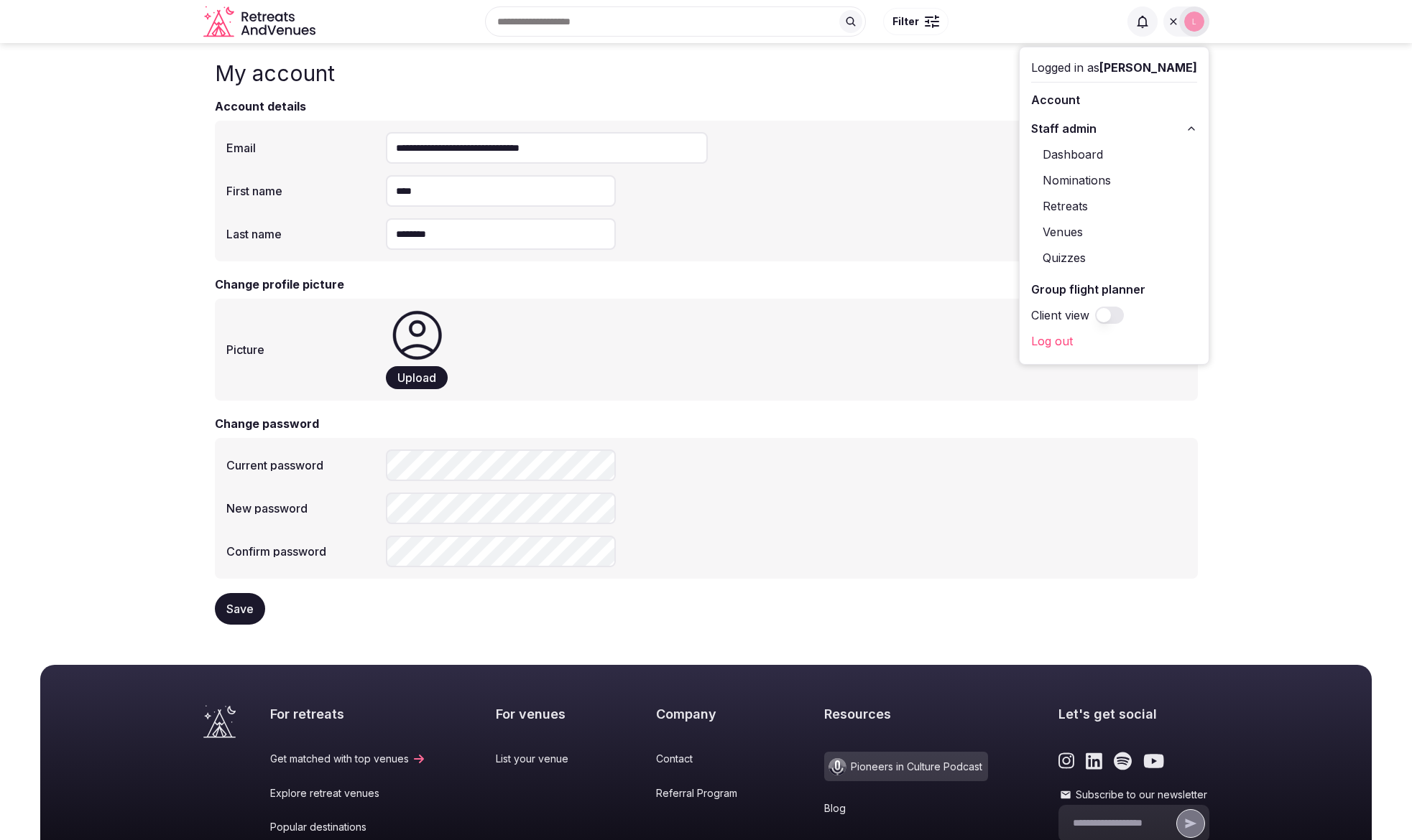
click at [1081, 161] on link "Dashboard" at bounding box center [1114, 155] width 166 height 23
click at [1087, 228] on link "Venues" at bounding box center [1114, 233] width 166 height 23
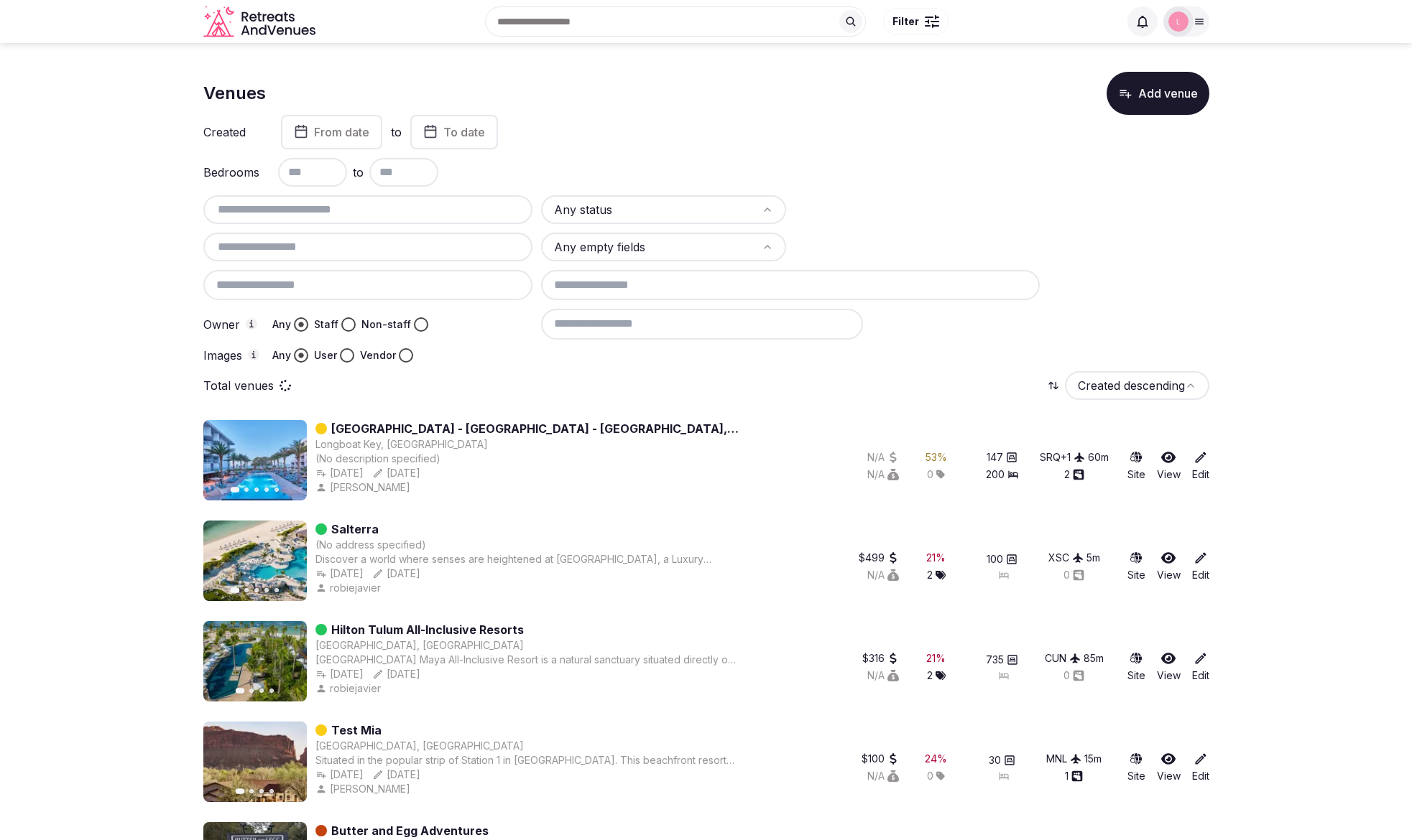
click at [343, 329] on button "Staff" at bounding box center [348, 324] width 15 height 15
click at [1135, 26] on icon at bounding box center [1142, 21] width 15 height 15
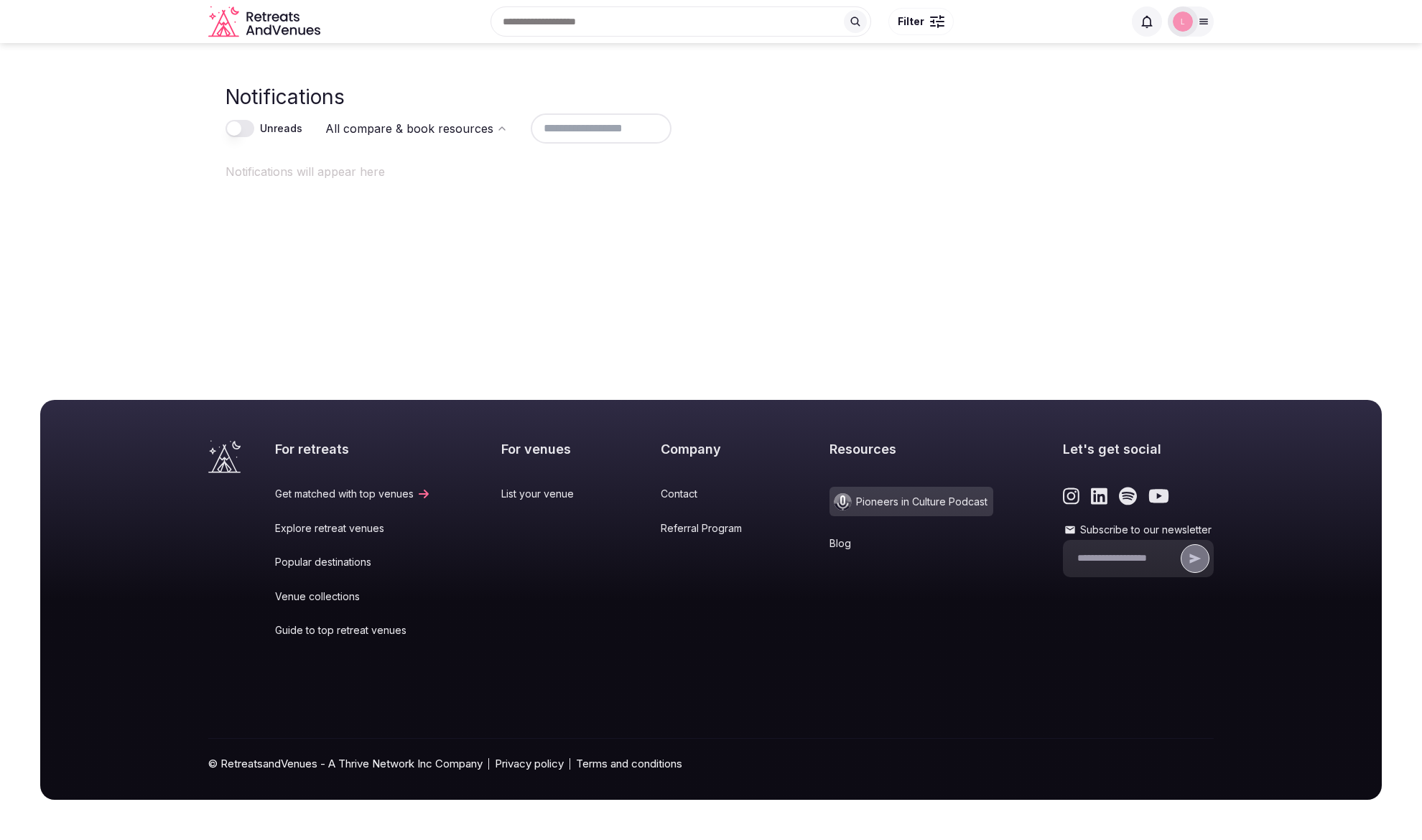
click at [239, 125] on button "Unreads" at bounding box center [240, 128] width 29 height 18
click at [244, 128] on button "Unreads" at bounding box center [240, 128] width 29 height 18
click at [1206, 21] on icon at bounding box center [1204, 21] width 8 height 5
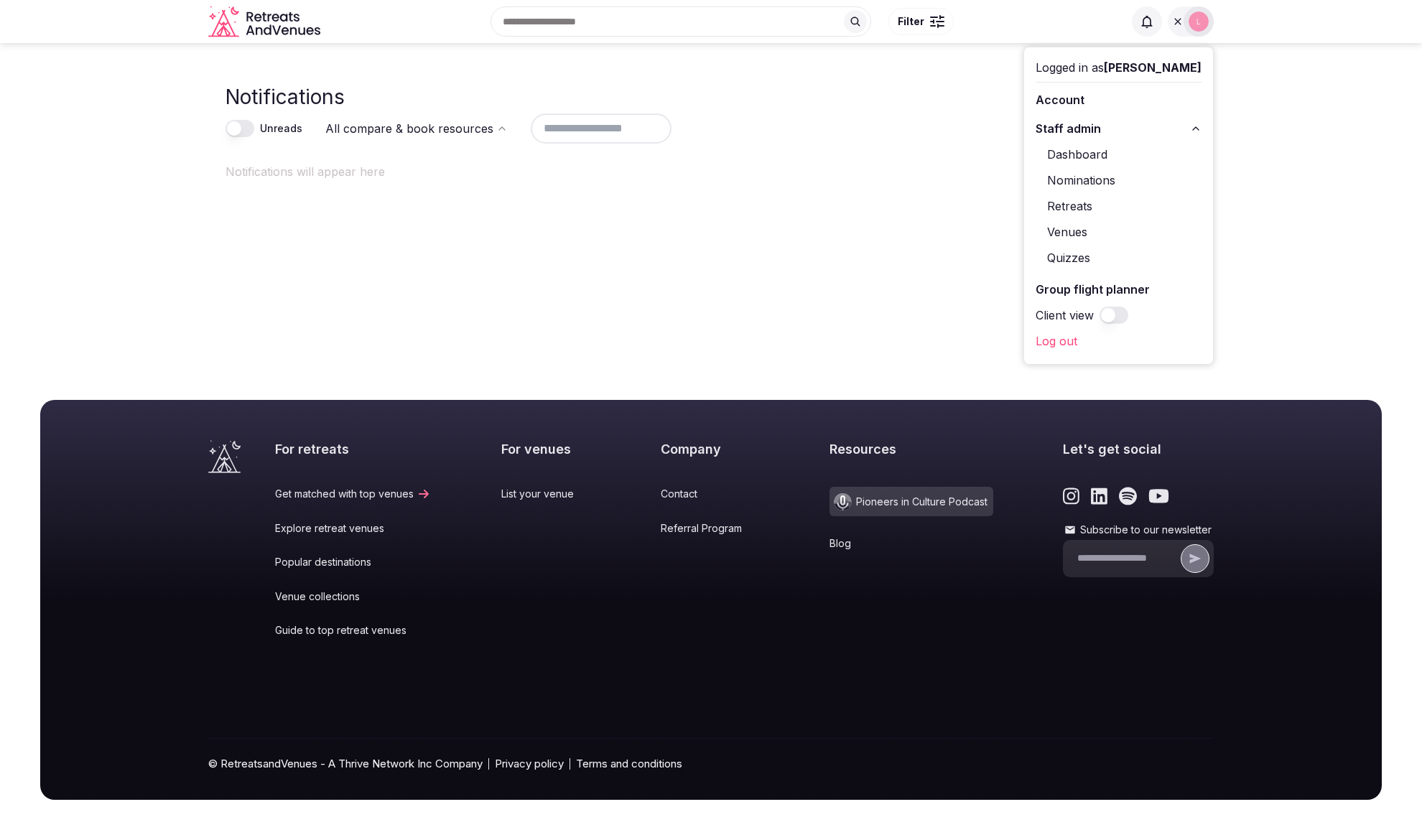
click at [1130, 135] on button "Staff admin" at bounding box center [1118, 128] width 165 height 23
click at [1130, 130] on button "Staff admin" at bounding box center [1118, 128] width 165 height 23
click at [1128, 188] on button "Client view" at bounding box center [1114, 183] width 29 height 18
click at [1114, 130] on link "My venue listings" at bounding box center [1118, 128] width 165 height 23
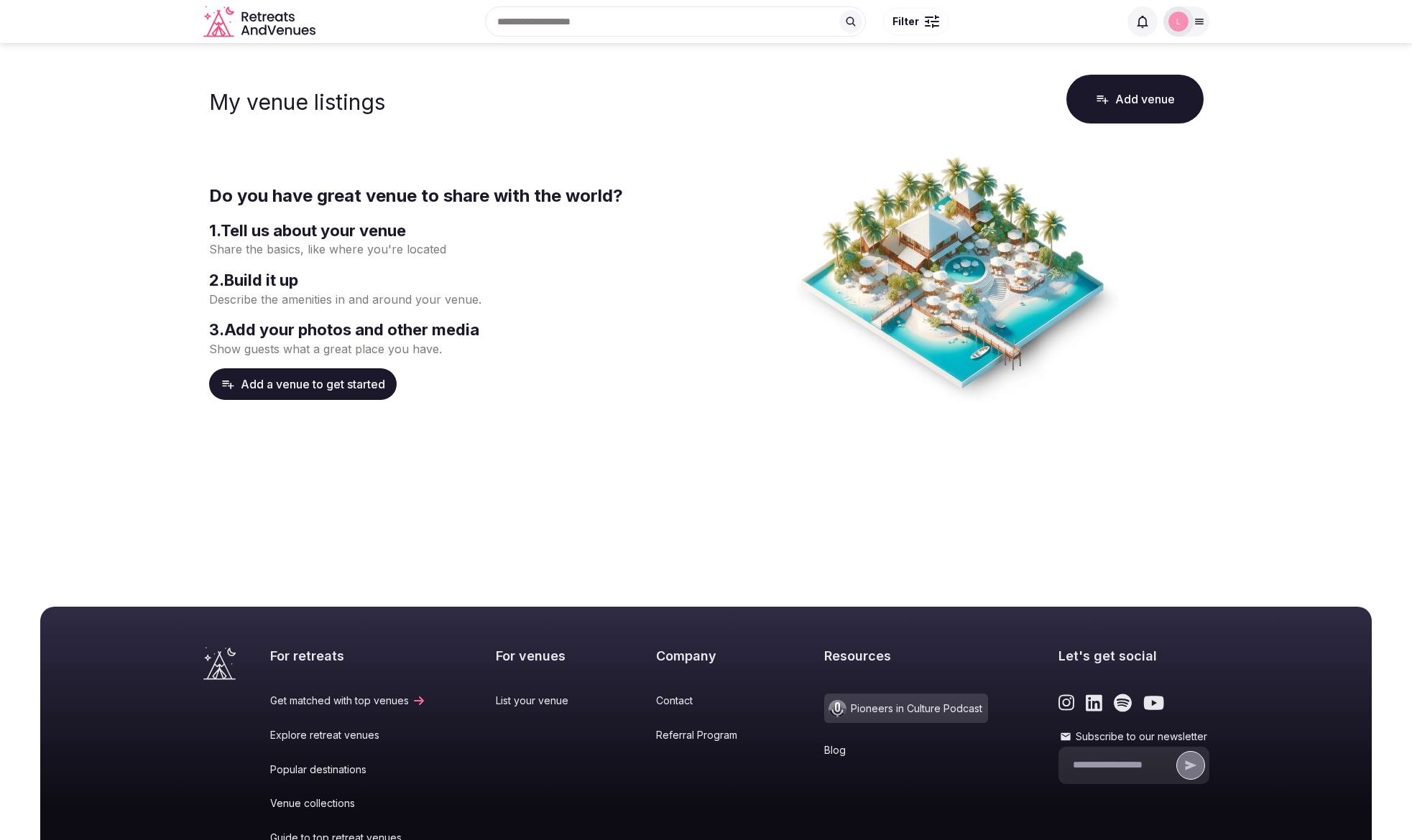
click at [316, 390] on button "Add a venue to get started" at bounding box center [303, 383] width 188 height 31
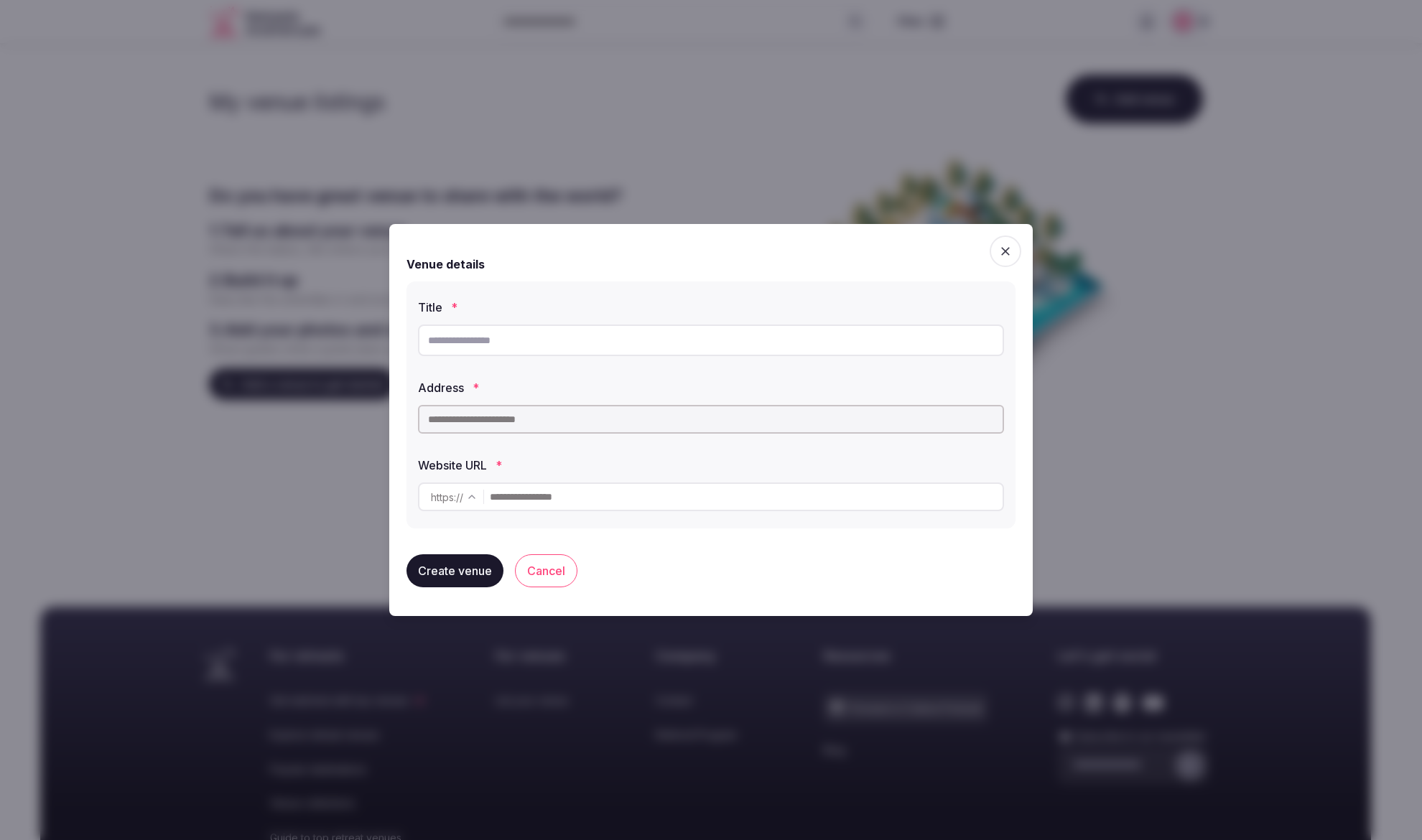
click at [458, 336] on input "text" at bounding box center [711, 340] width 586 height 31
type input "****"
click at [546, 578] on button "Cancel" at bounding box center [546, 571] width 62 height 33
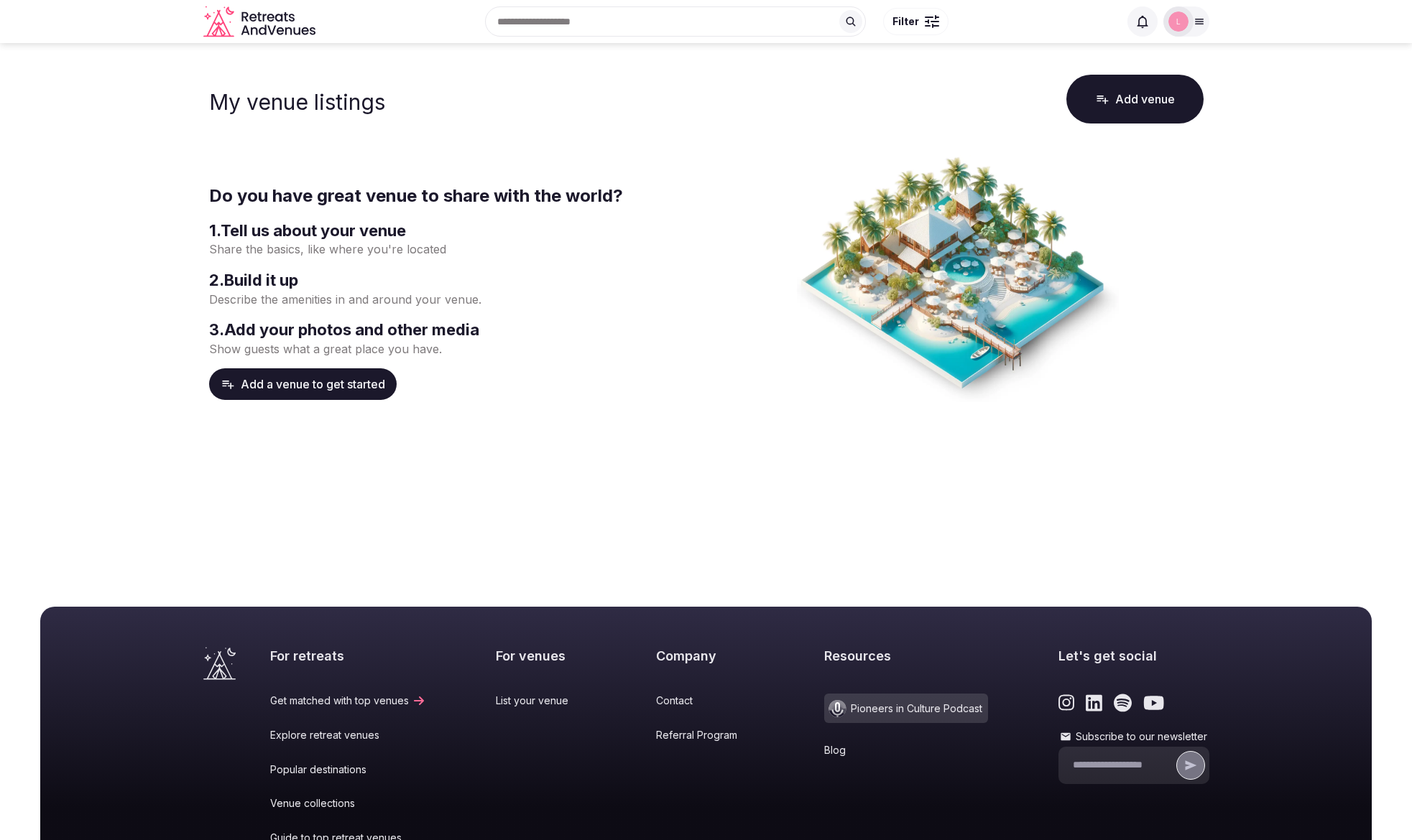
click at [1112, 111] on button "Add venue" at bounding box center [1134, 99] width 137 height 49
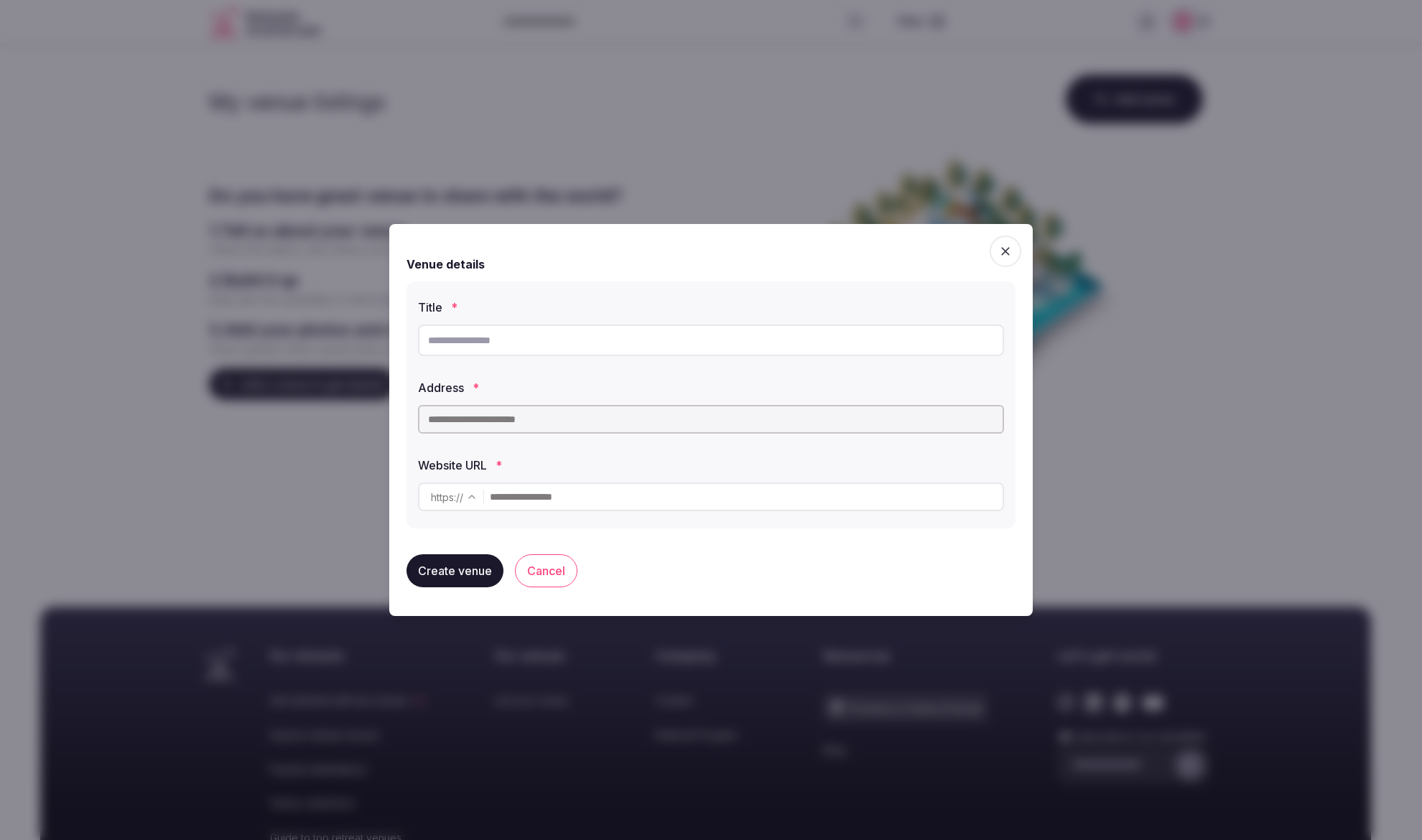
drag, startPoint x: 1008, startPoint y: 258, endPoint x: 1040, endPoint y: 203, distance: 63.6
click at [1008, 257] on span "button" at bounding box center [1005, 251] width 31 height 31
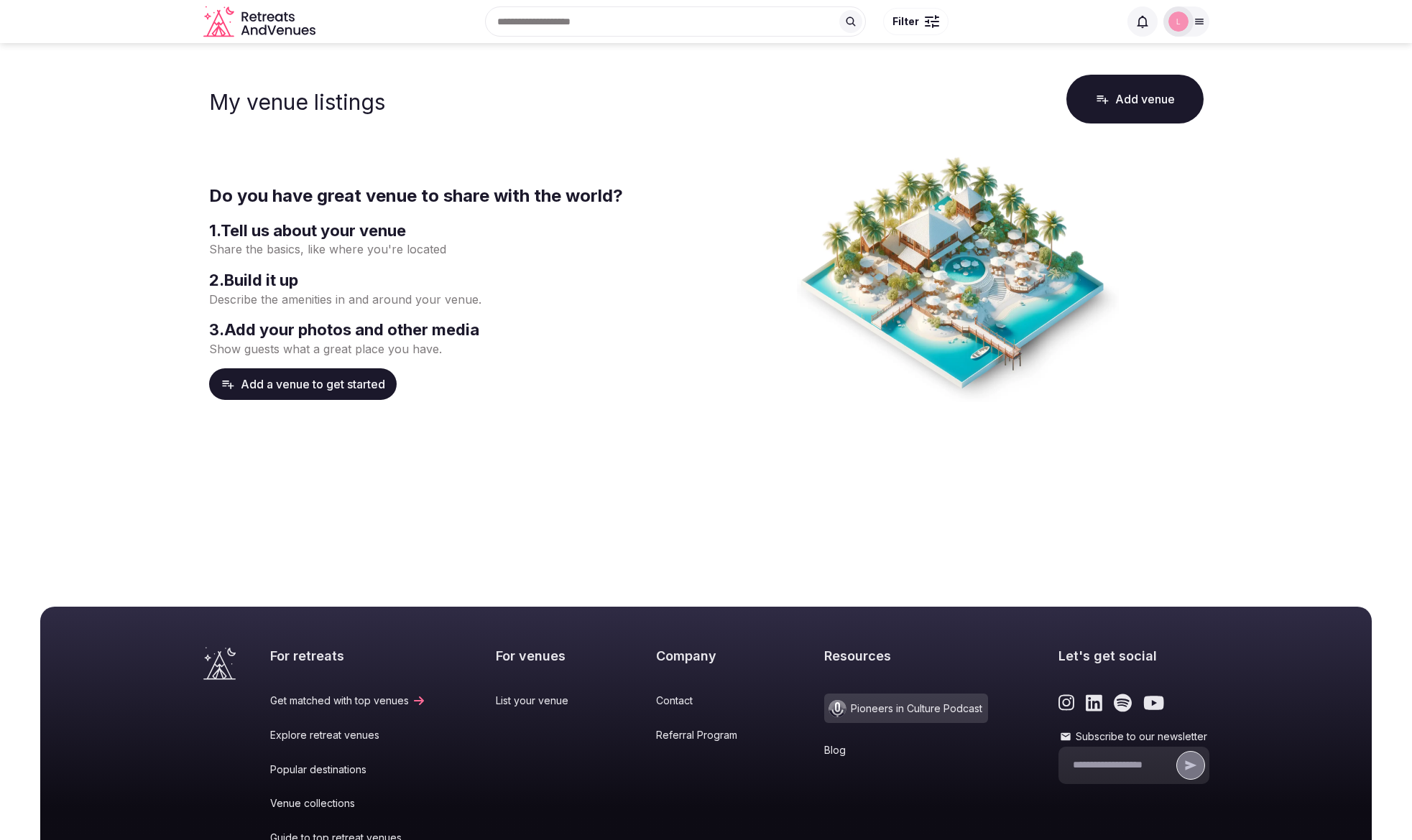
click at [1207, 26] on div at bounding box center [1199, 21] width 20 height 12
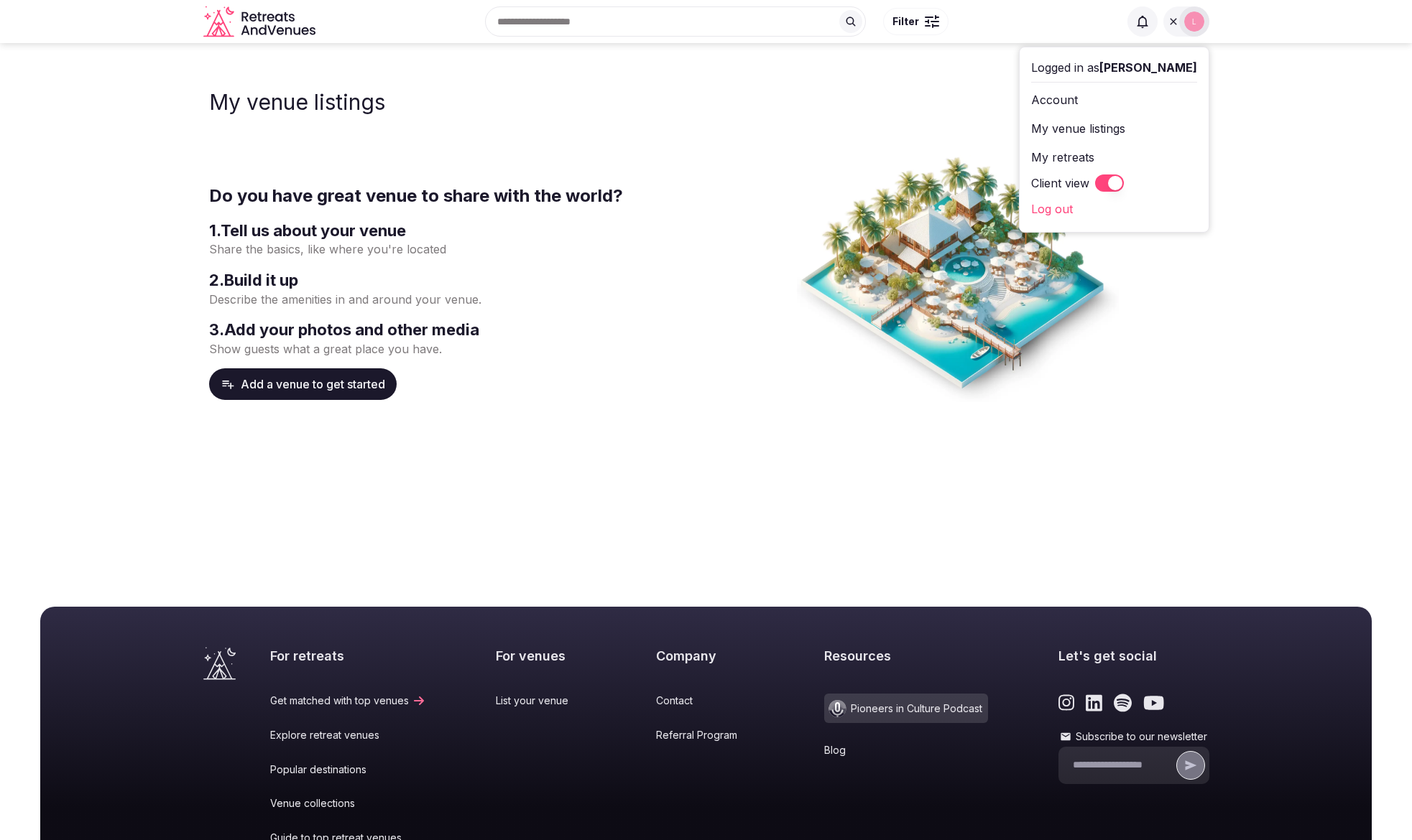
click at [1124, 182] on button "Client view" at bounding box center [1109, 183] width 29 height 18
click at [1095, 132] on span "Staff admin" at bounding box center [1063, 128] width 65 height 18
click at [1085, 228] on link "Venues" at bounding box center [1114, 233] width 166 height 23
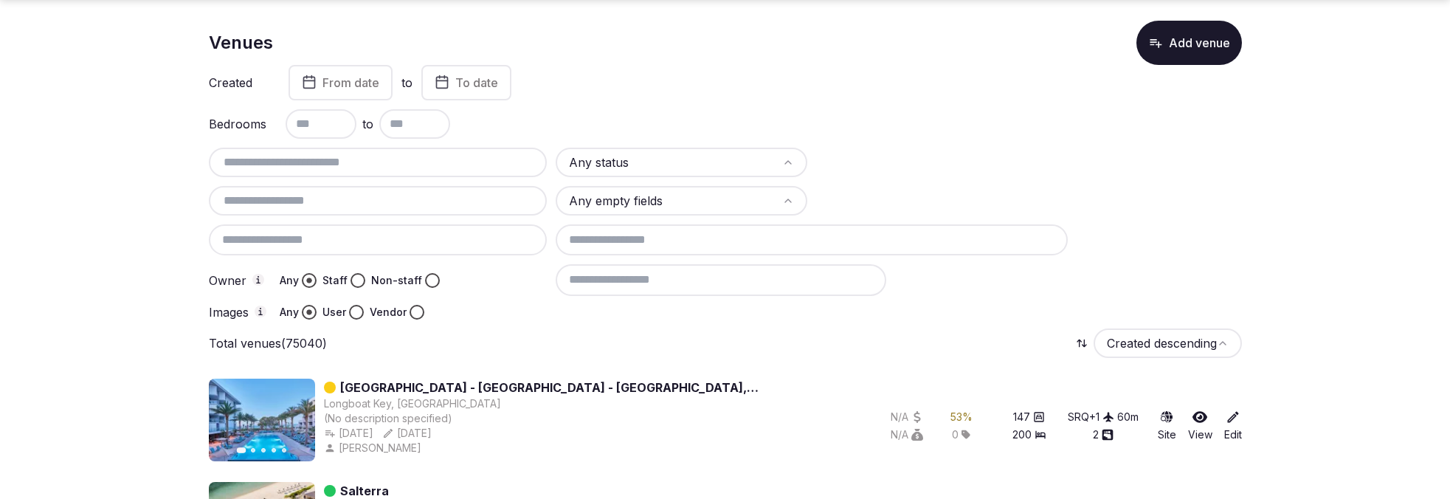
scroll to position [173, 0]
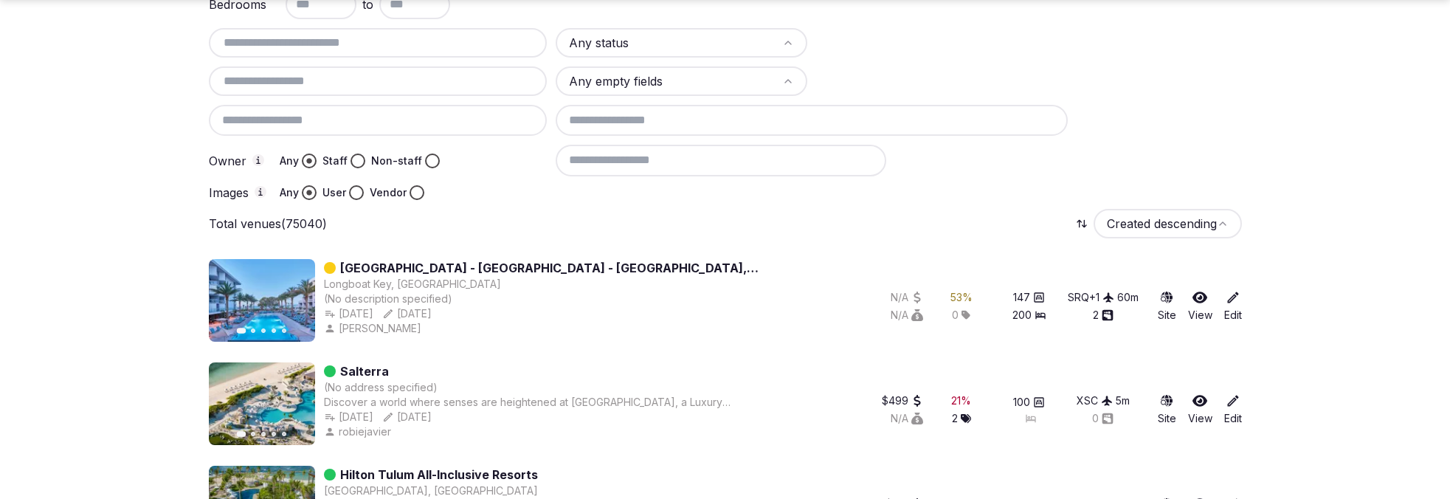
click at [363, 264] on link "Zota Beach Resort - Longboat Key - Sarasota, FL" at bounding box center [588, 268] width 497 height 18
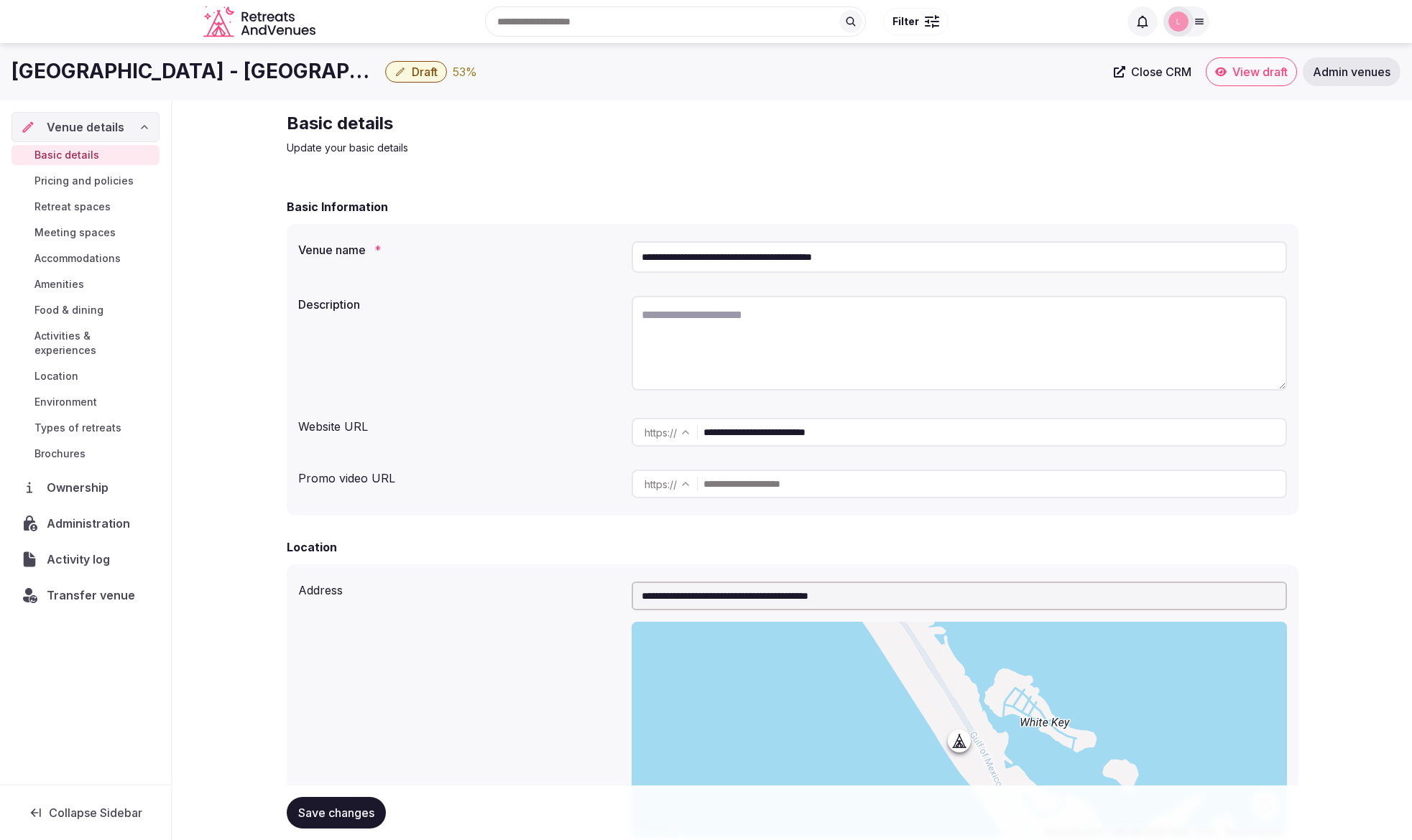
click at [895, 257] on input "**********" at bounding box center [959, 257] width 655 height 31
click at [495, 253] on label "Venue name *" at bounding box center [459, 250] width 322 height 12
click at [596, 310] on label "Description" at bounding box center [459, 305] width 322 height 12
click at [720, 322] on textarea at bounding box center [959, 343] width 655 height 94
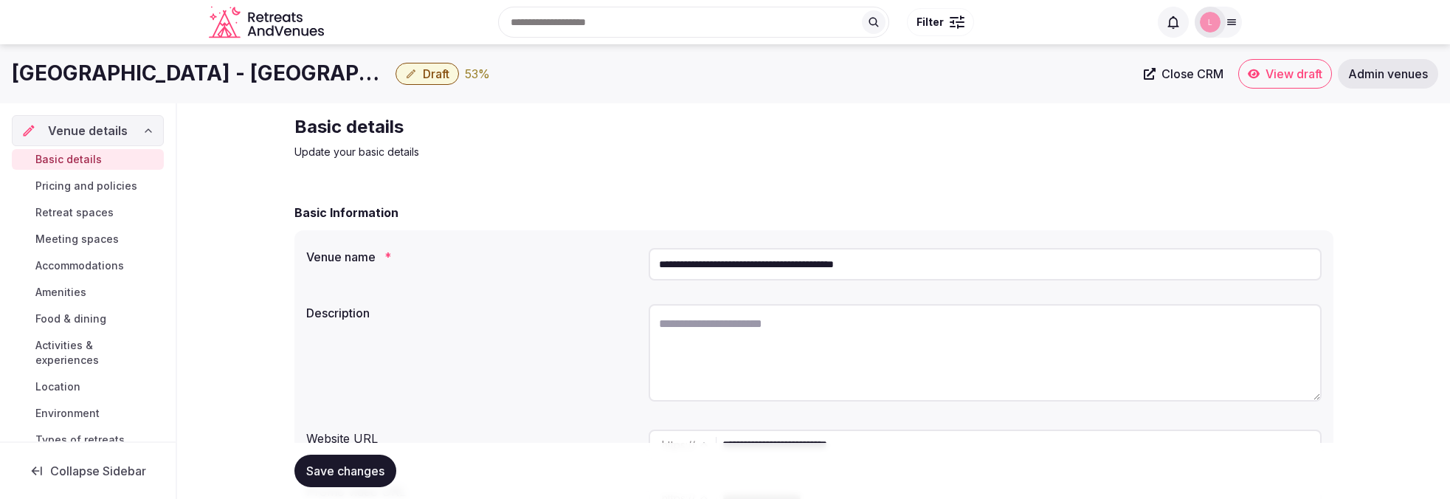
click at [713, 328] on textarea at bounding box center [985, 352] width 673 height 97
click at [734, 357] on textarea at bounding box center [985, 352] width 673 height 97
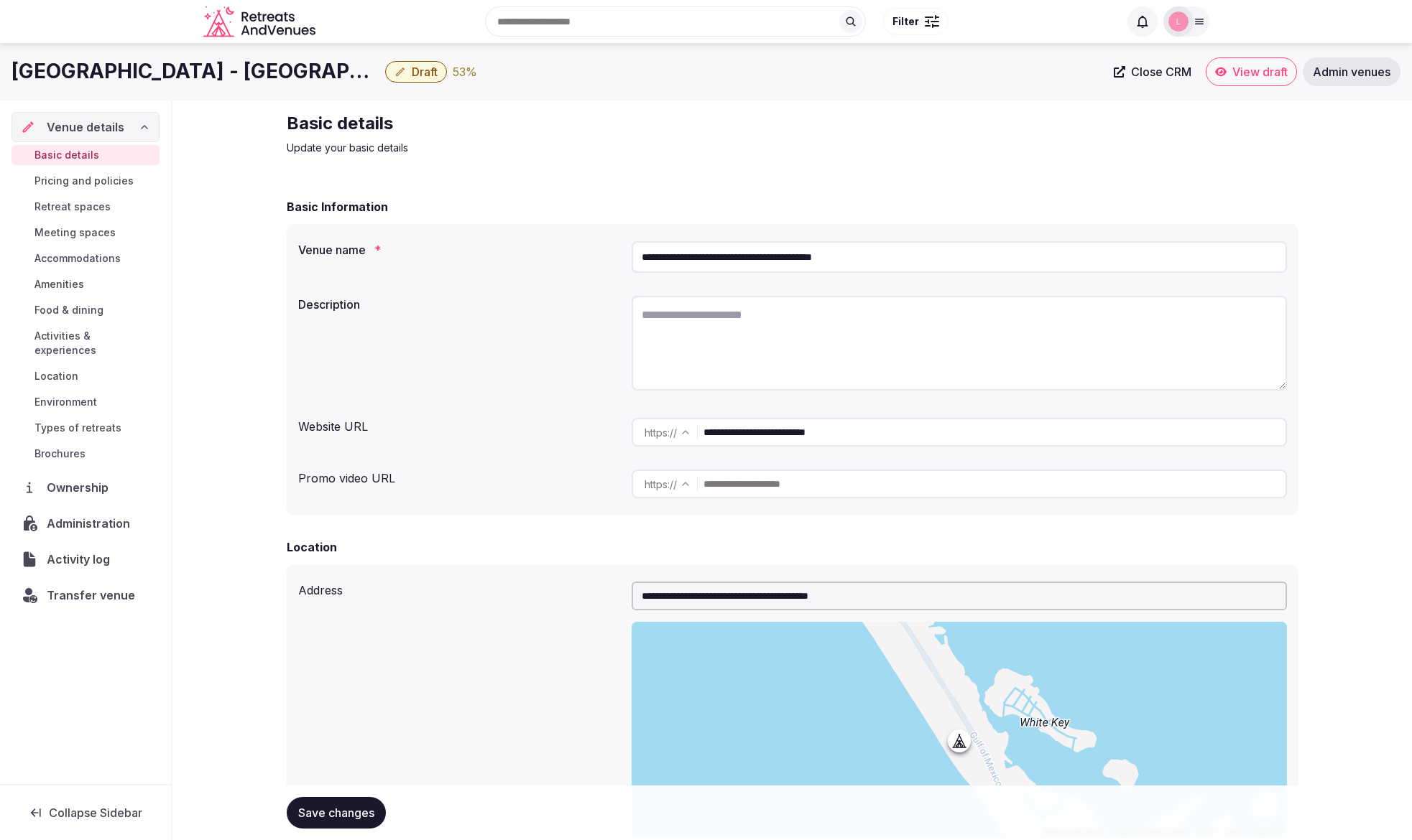
click at [64, 179] on span "Pricing and policies" at bounding box center [84, 181] width 99 height 15
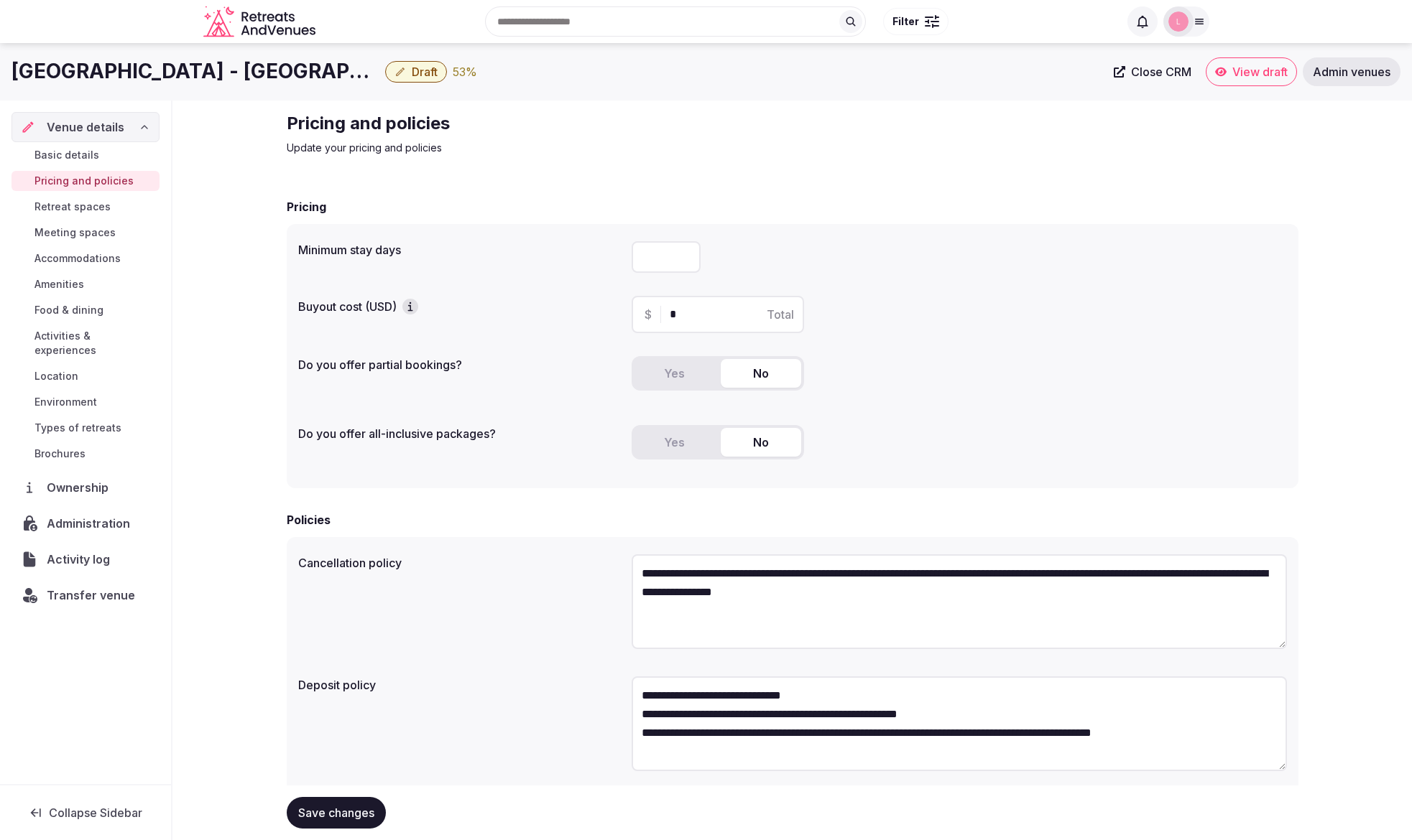
click at [78, 155] on span "Basic details" at bounding box center [66, 155] width 64 height 15
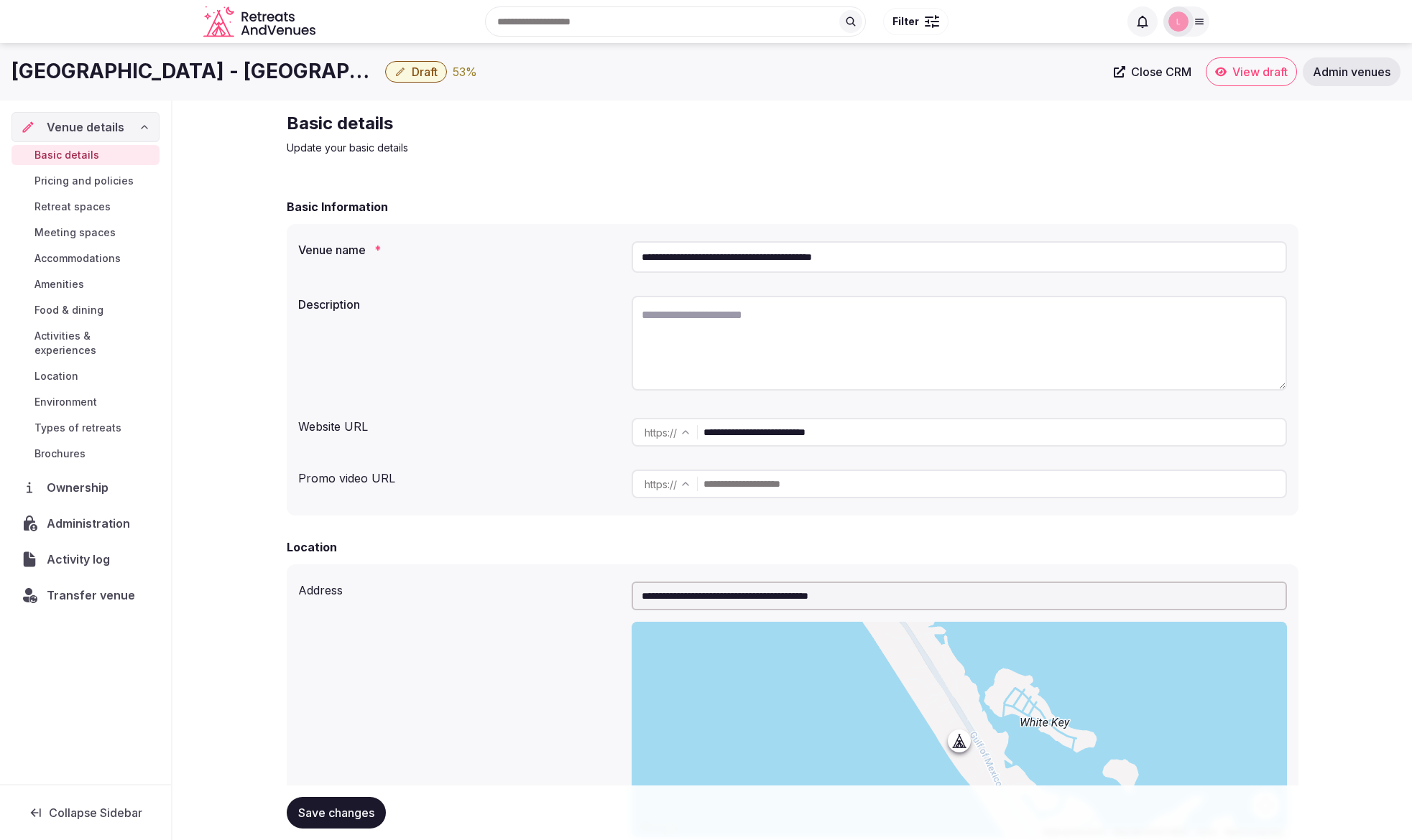
click at [1378, 81] on link "Admin venues" at bounding box center [1352, 72] width 97 height 29
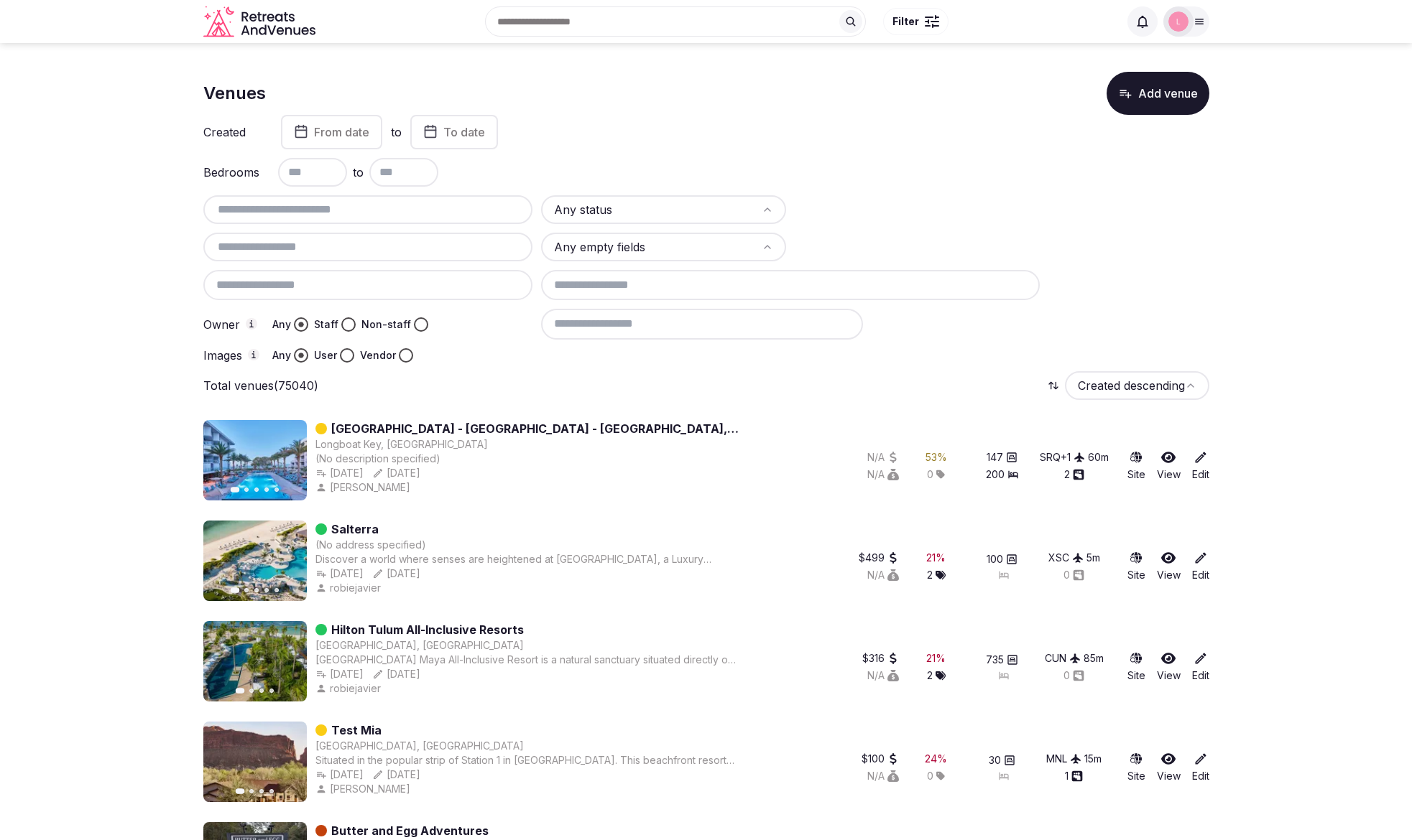
click at [245, 20] on icon "Retreats and Venues company logo" at bounding box center [261, 21] width 115 height 32
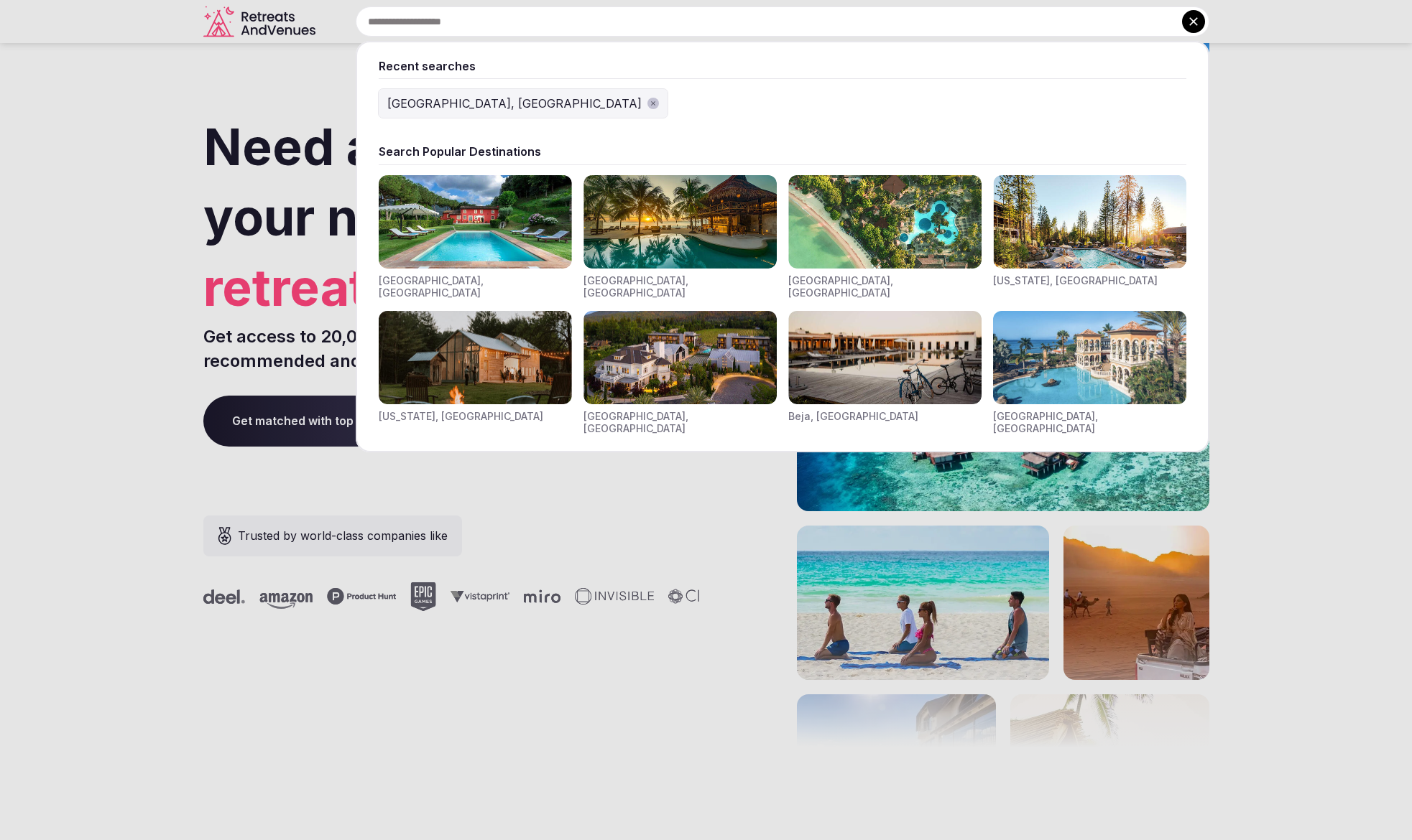
click at [569, 14] on input "text" at bounding box center [782, 21] width 853 height 30
click at [526, 207] on img "Visit venues for Toscana, Italy" at bounding box center [475, 222] width 193 height 93
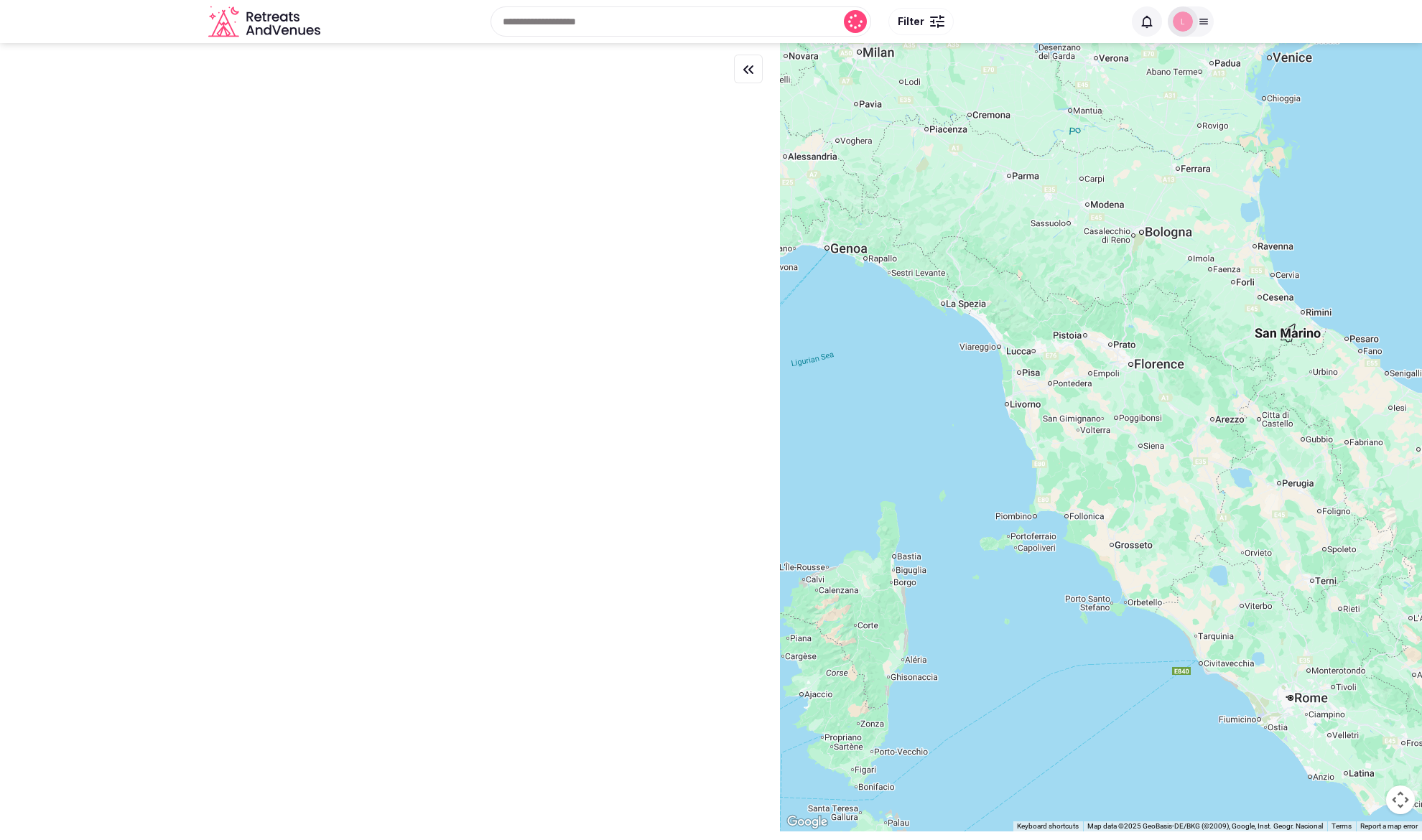
click at [1196, 32] on div at bounding box center [1190, 21] width 46 height 30
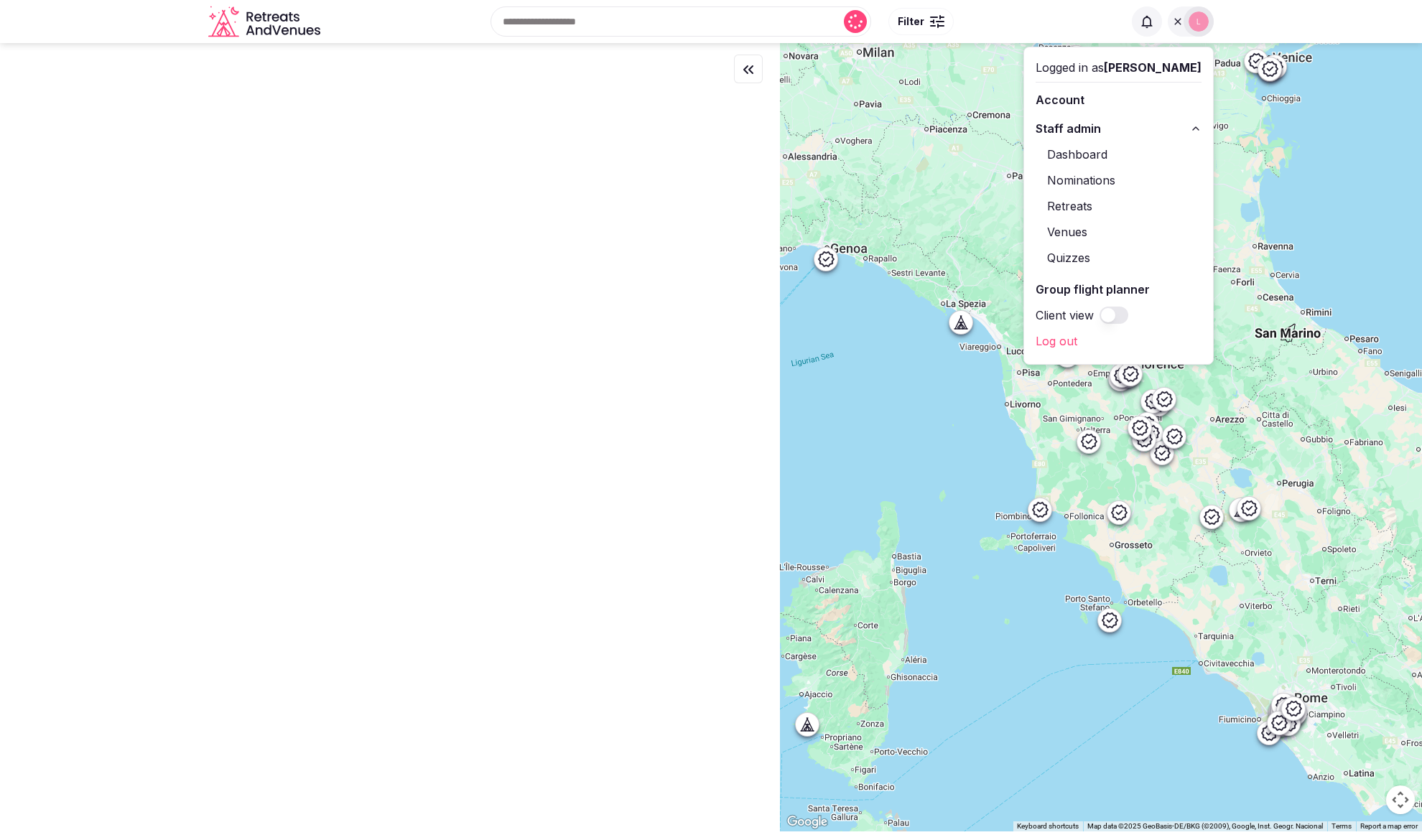
click at [1100, 208] on link "Retreats" at bounding box center [1118, 206] width 165 height 23
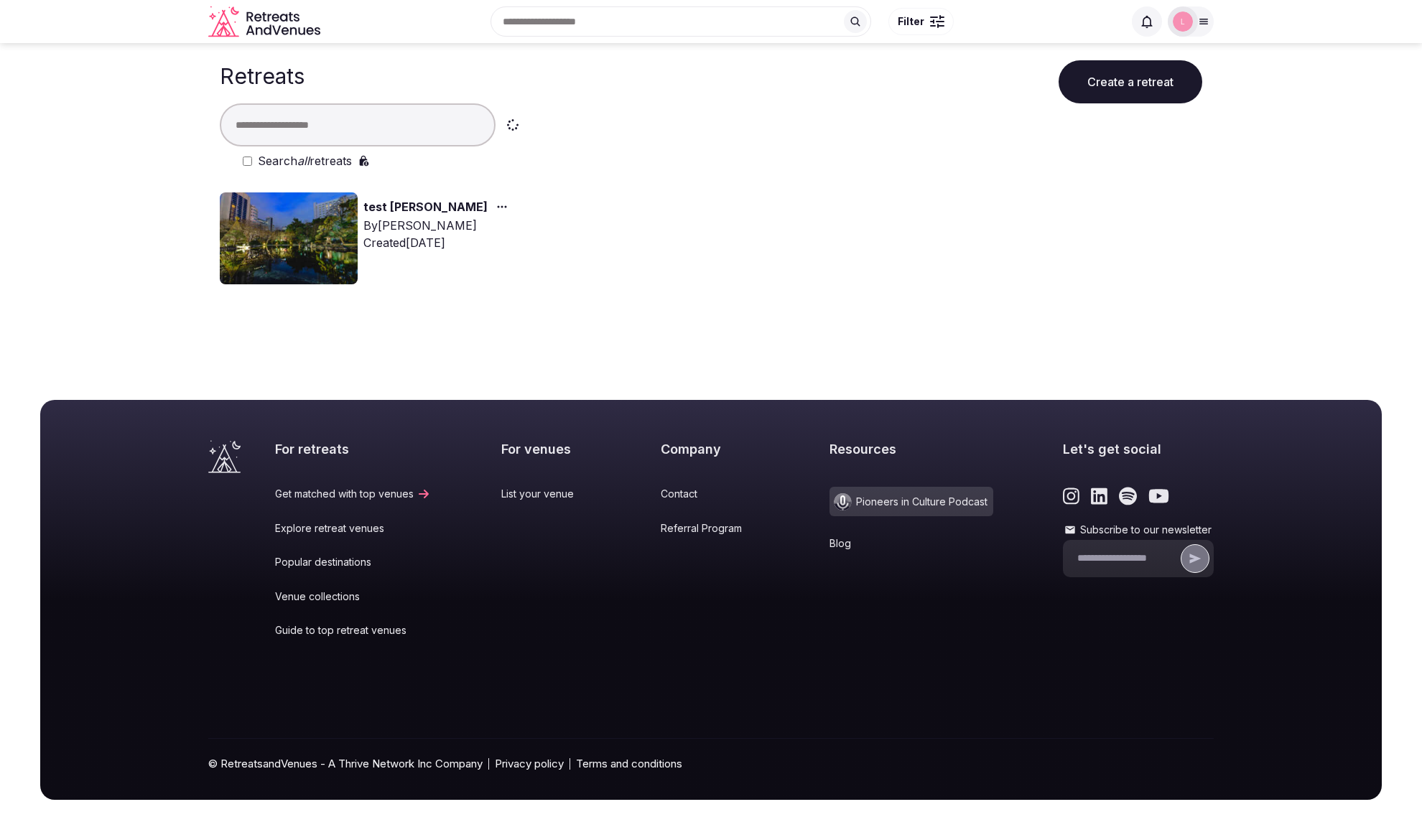
click at [358, 208] on div "test luis By Luis Mereiles Created Nov 22nd, 2024" at bounding box center [459, 238] width 480 height 91
click at [328, 211] on img at bounding box center [289, 238] width 138 height 91
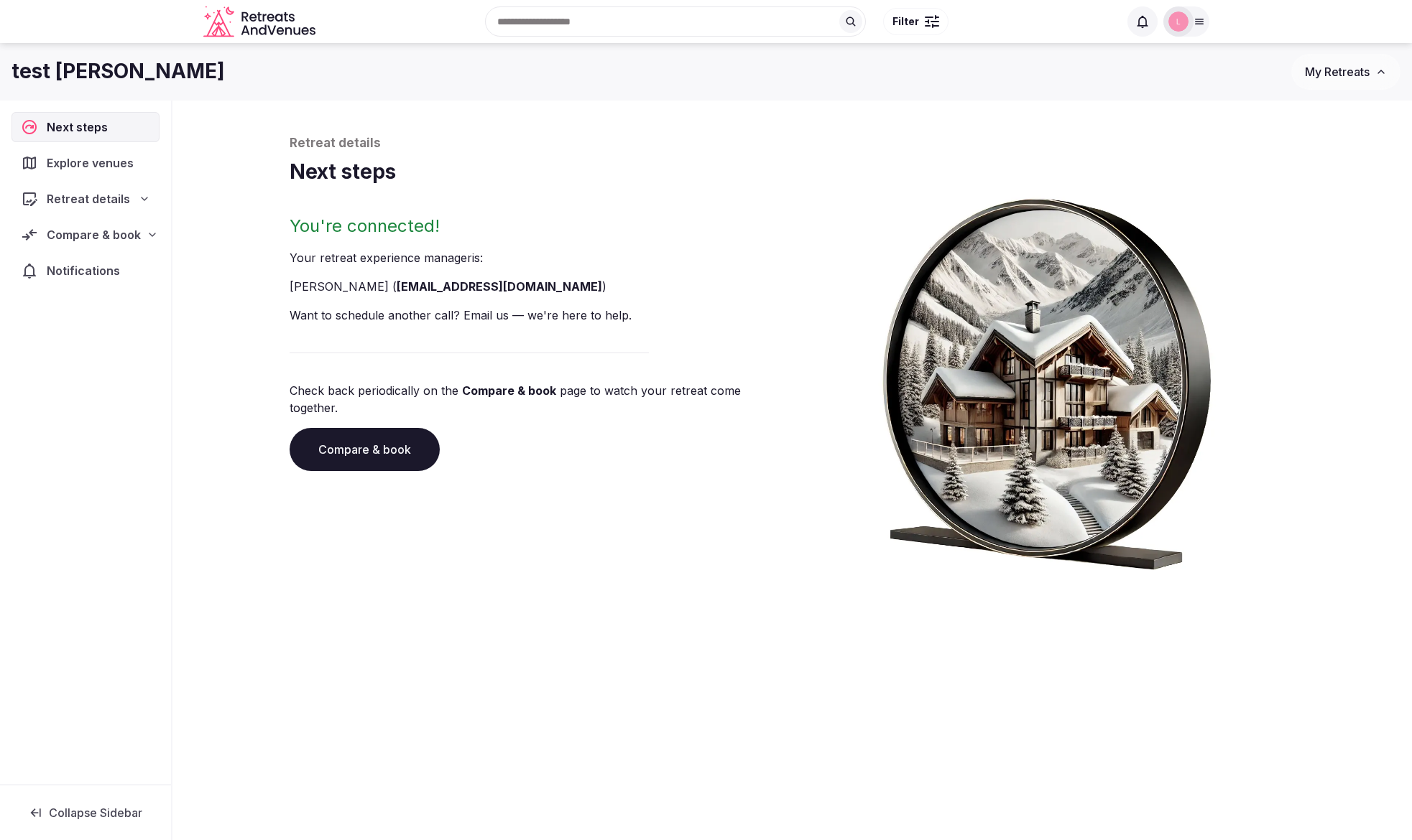
click at [326, 433] on link "Compare & book" at bounding box center [364, 450] width 150 height 43
